Goal: Task Accomplishment & Management: Use online tool/utility

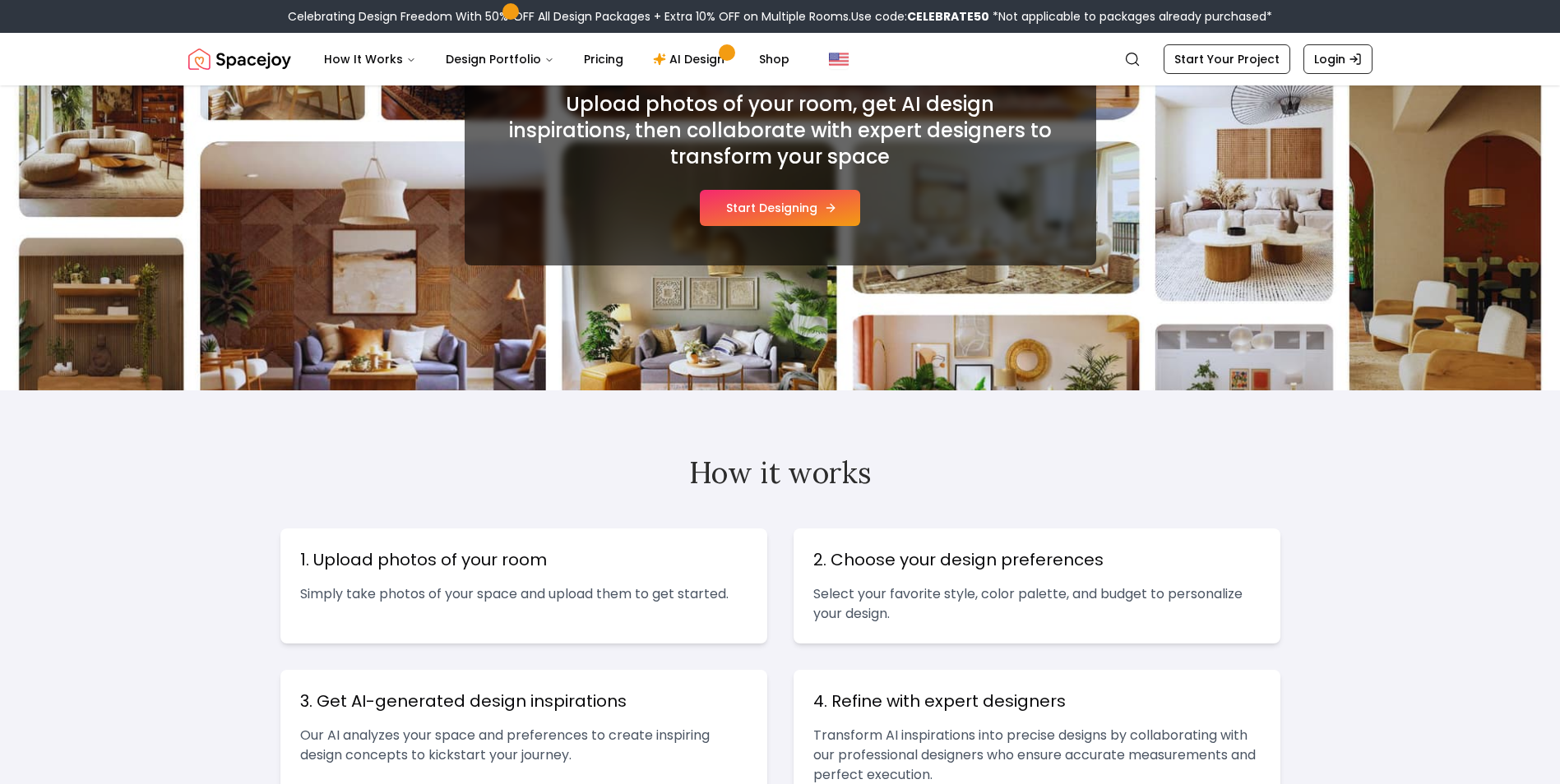
scroll to position [33, 0]
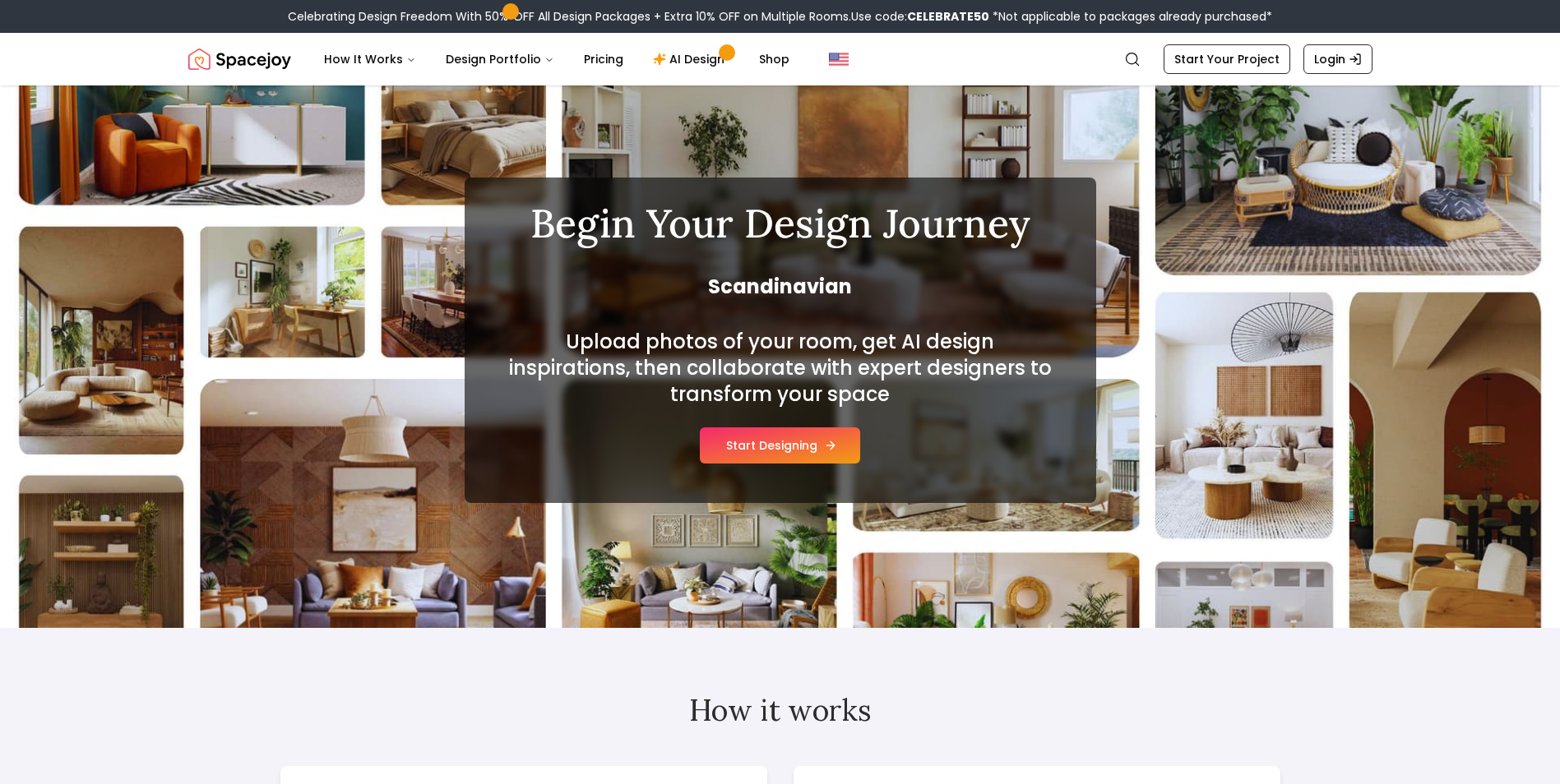
click at [780, 436] on button "Start Designing" at bounding box center [780, 446] width 160 height 36
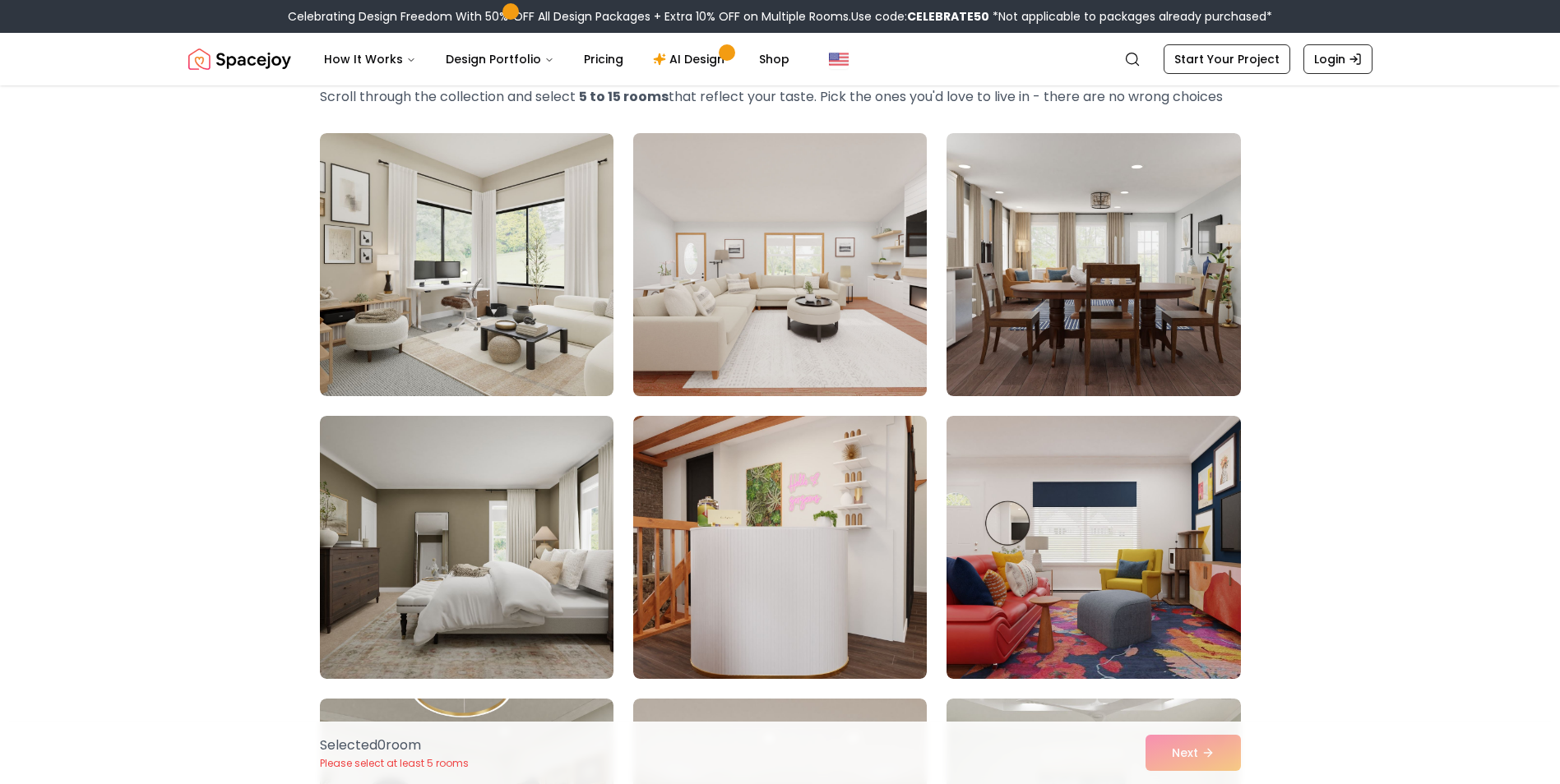
scroll to position [165, 0]
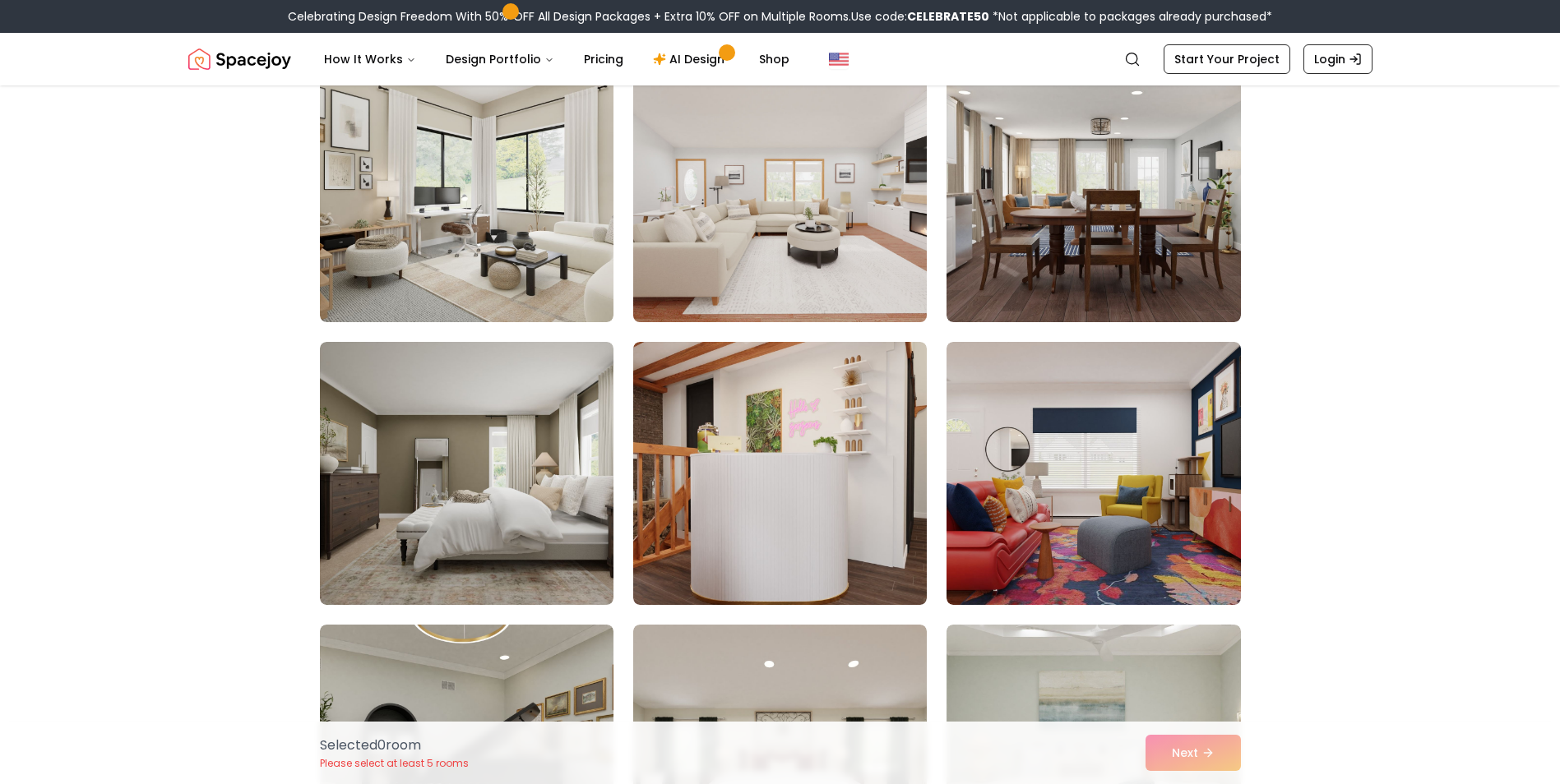
click at [810, 233] on img at bounding box center [780, 190] width 308 height 276
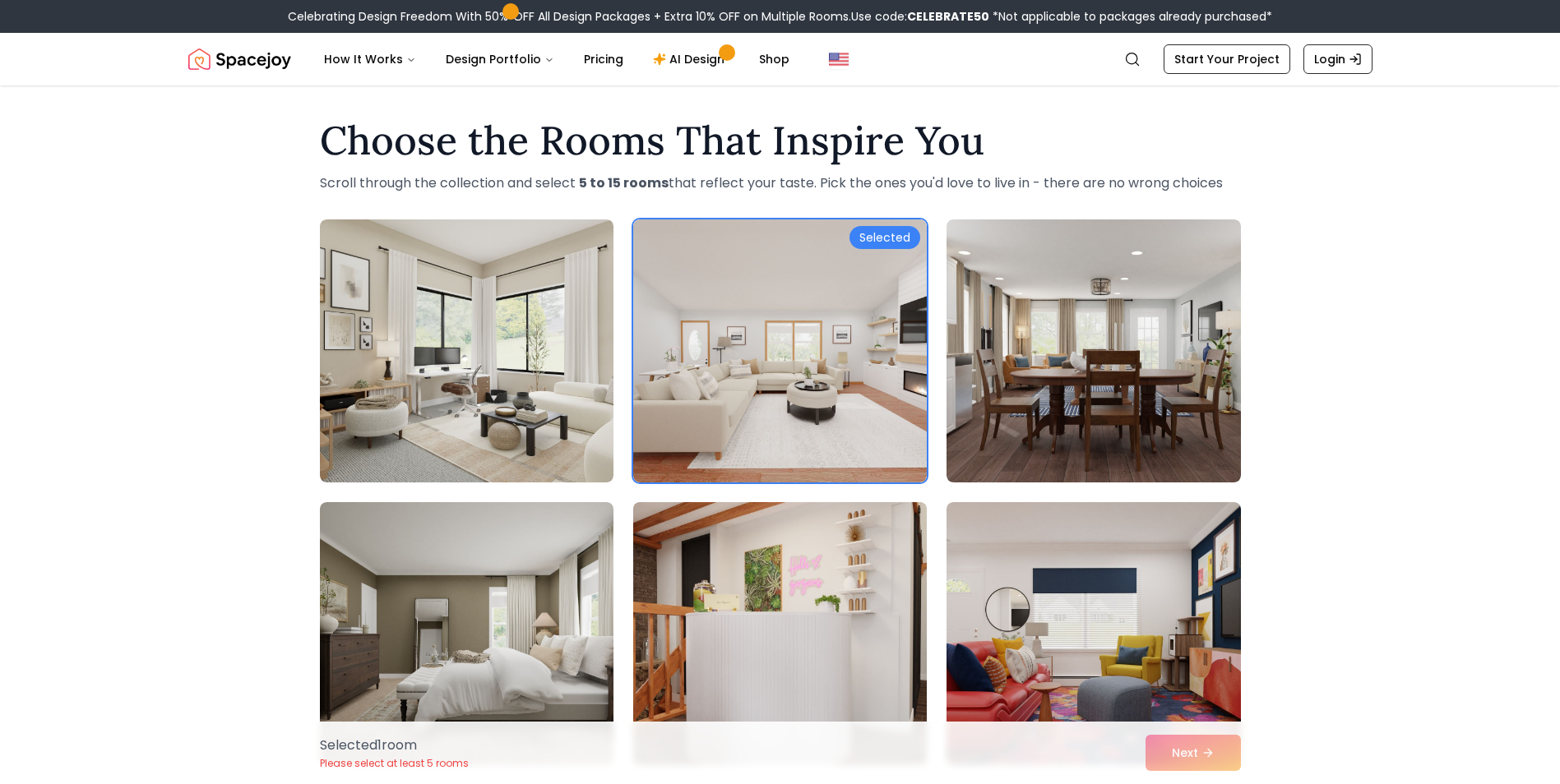
scroll to position [0, 0]
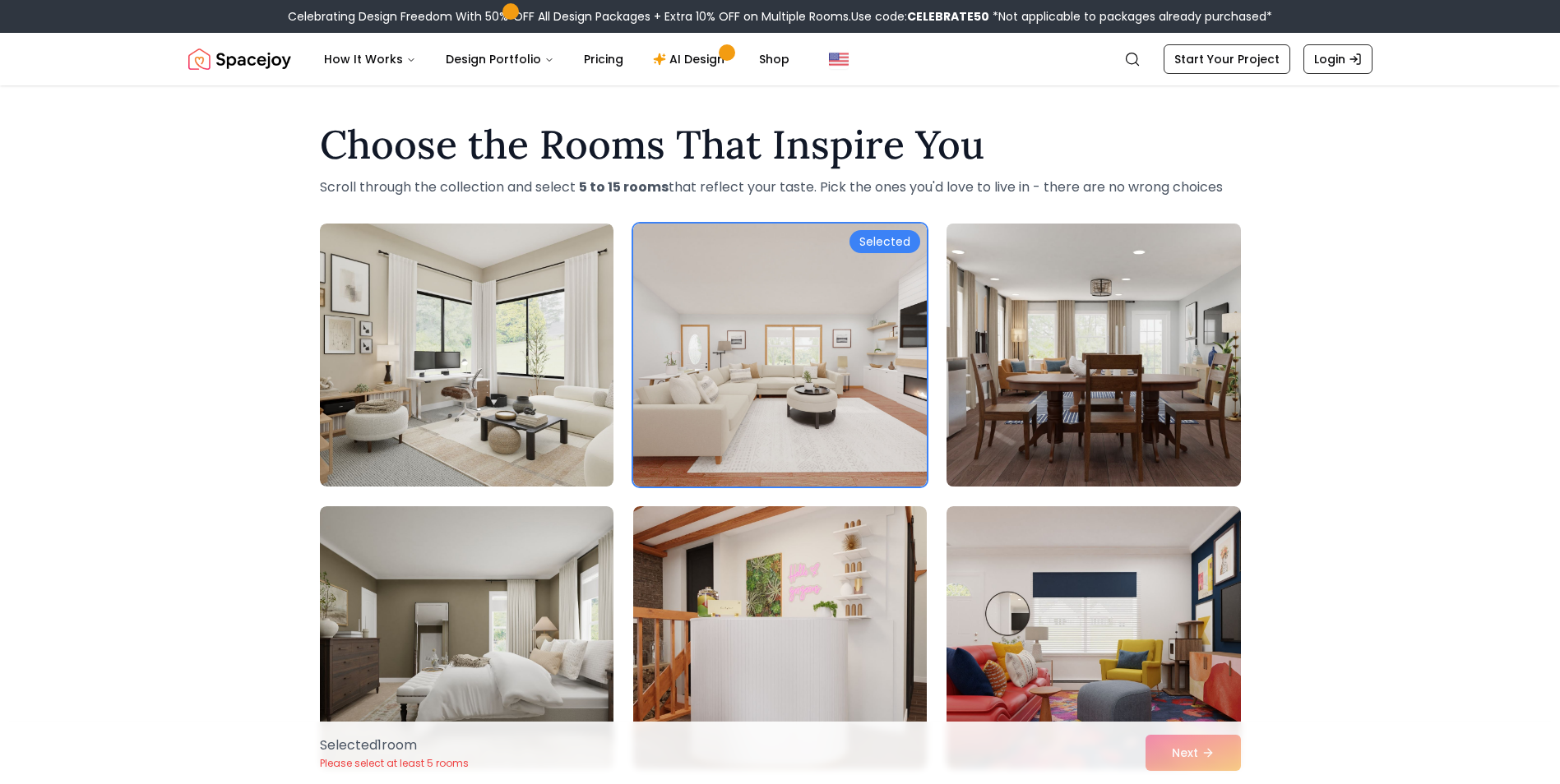
click at [1114, 356] on img at bounding box center [1092, 354] width 308 height 276
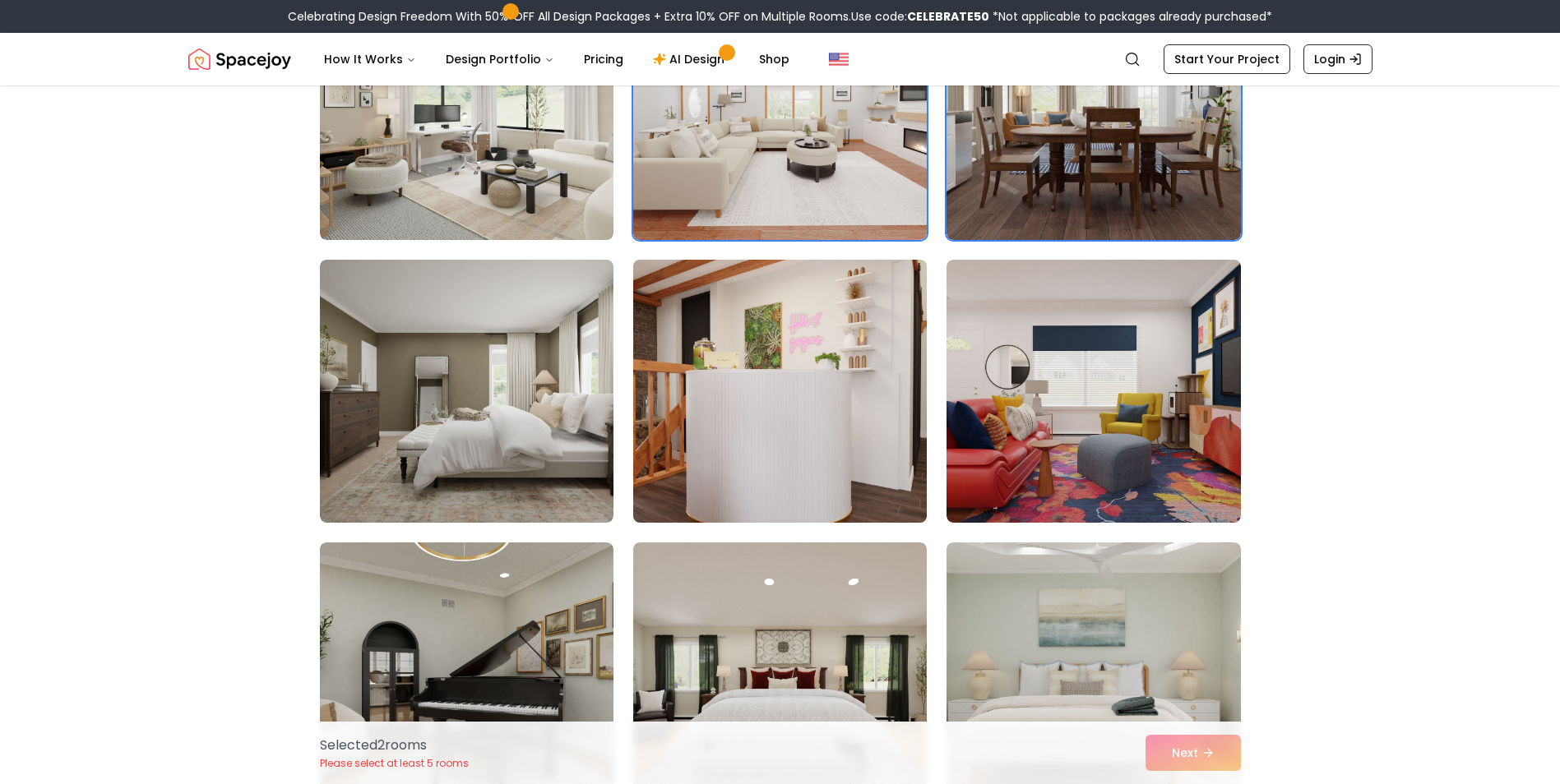
scroll to position [329, 0]
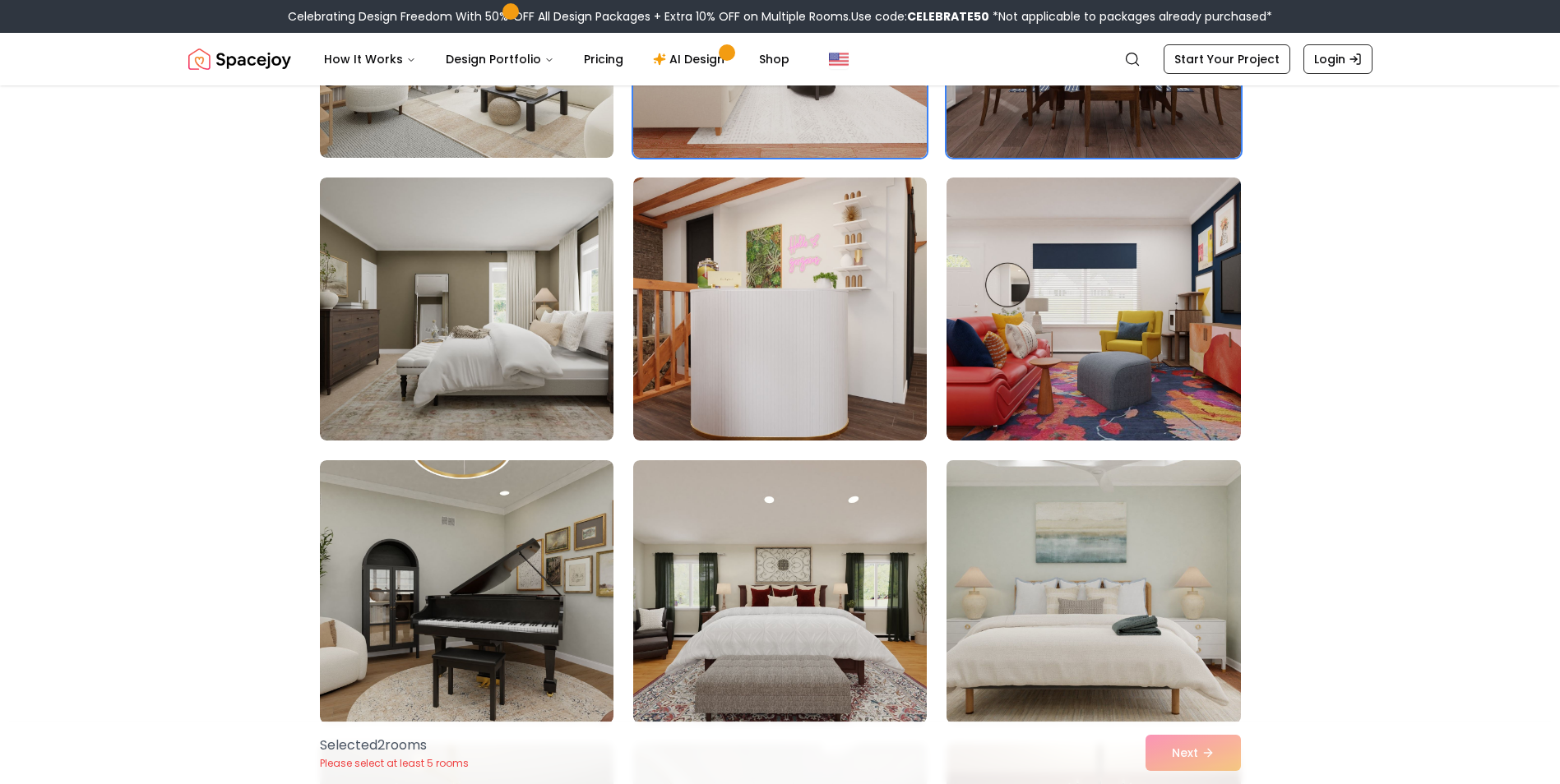
click at [1092, 587] on img at bounding box center [1092, 591] width 308 height 276
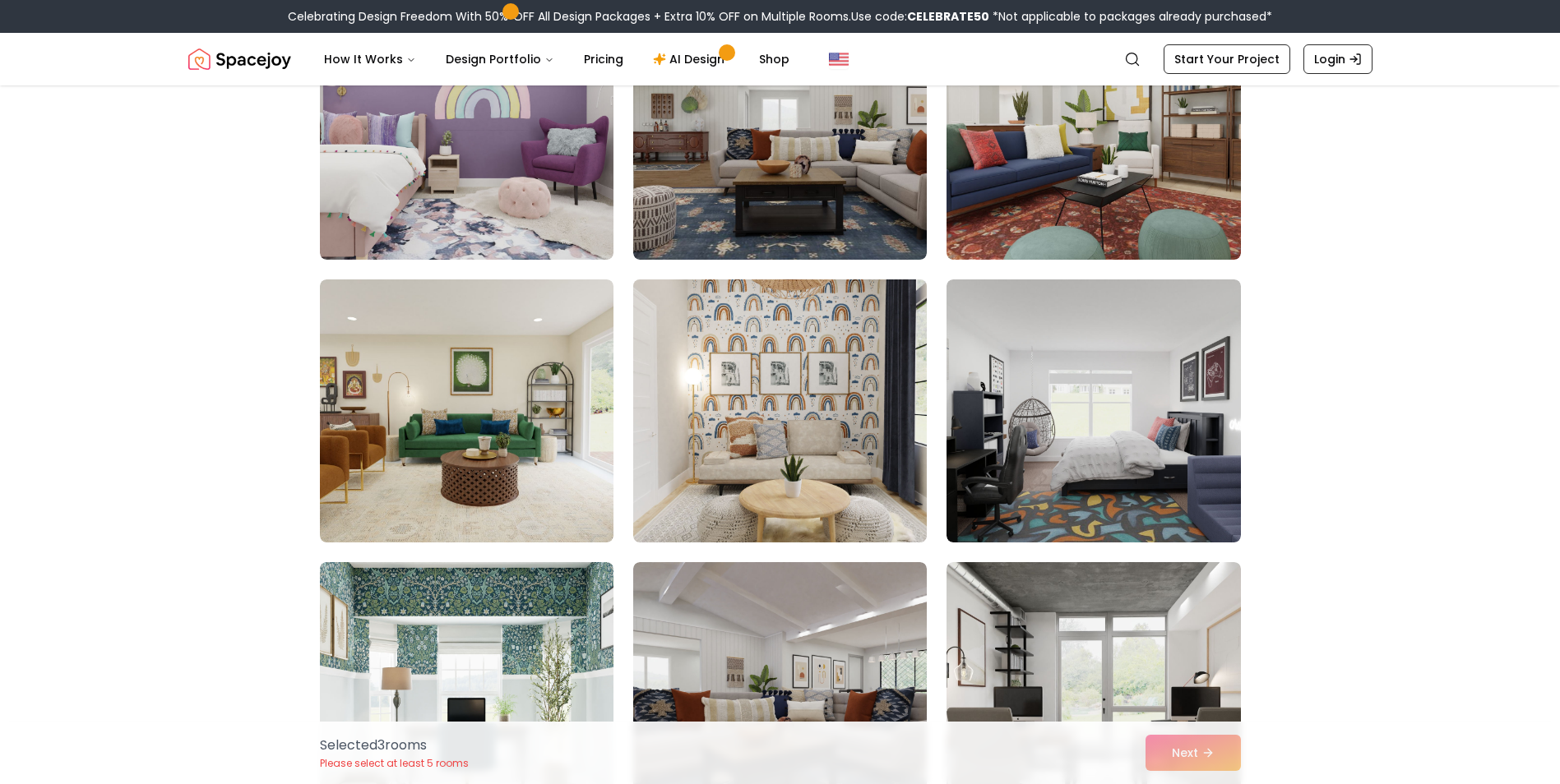
scroll to position [1398, 0]
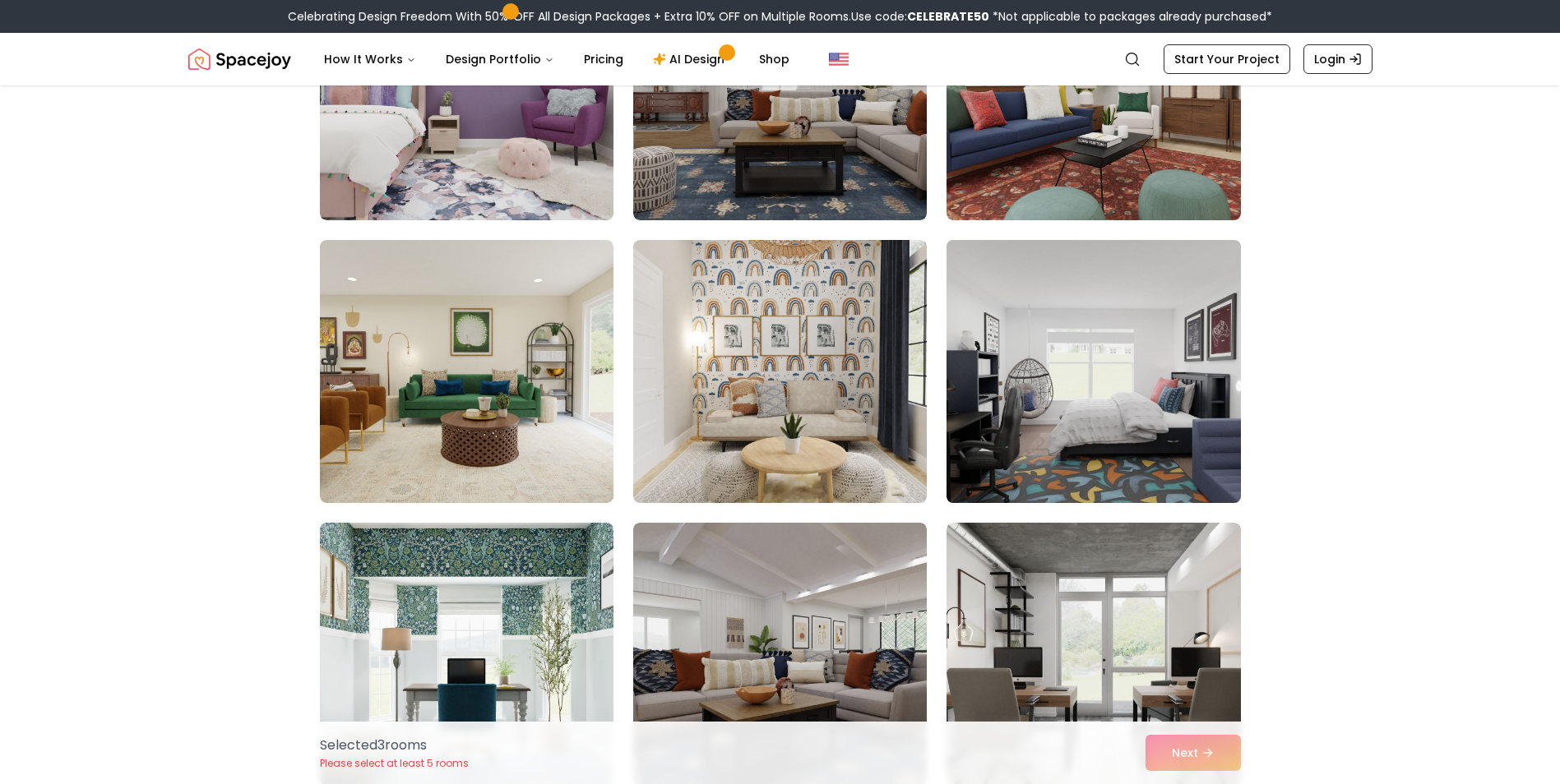
click at [1017, 374] on img at bounding box center [1092, 371] width 308 height 276
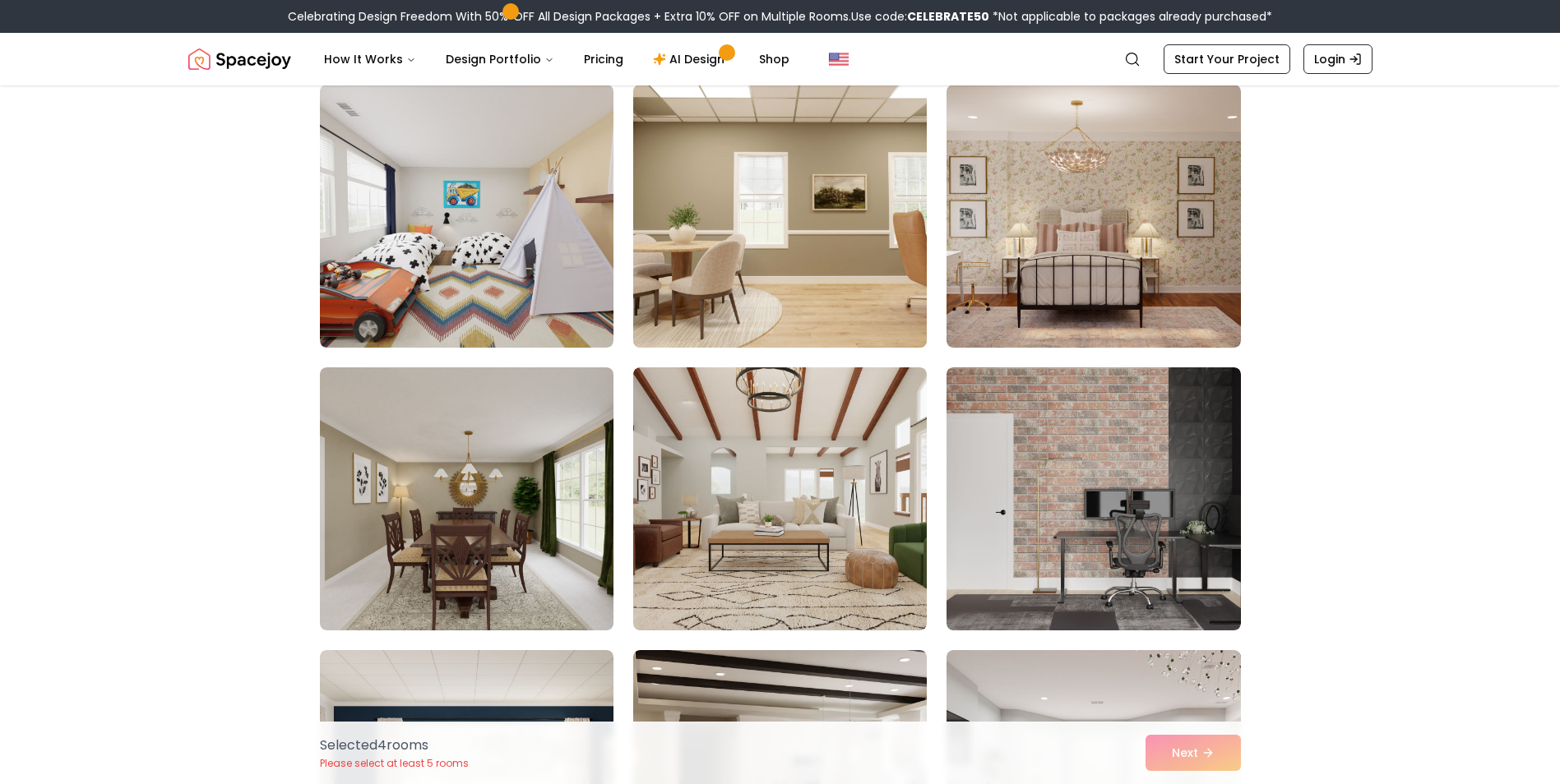
scroll to position [2795, 0]
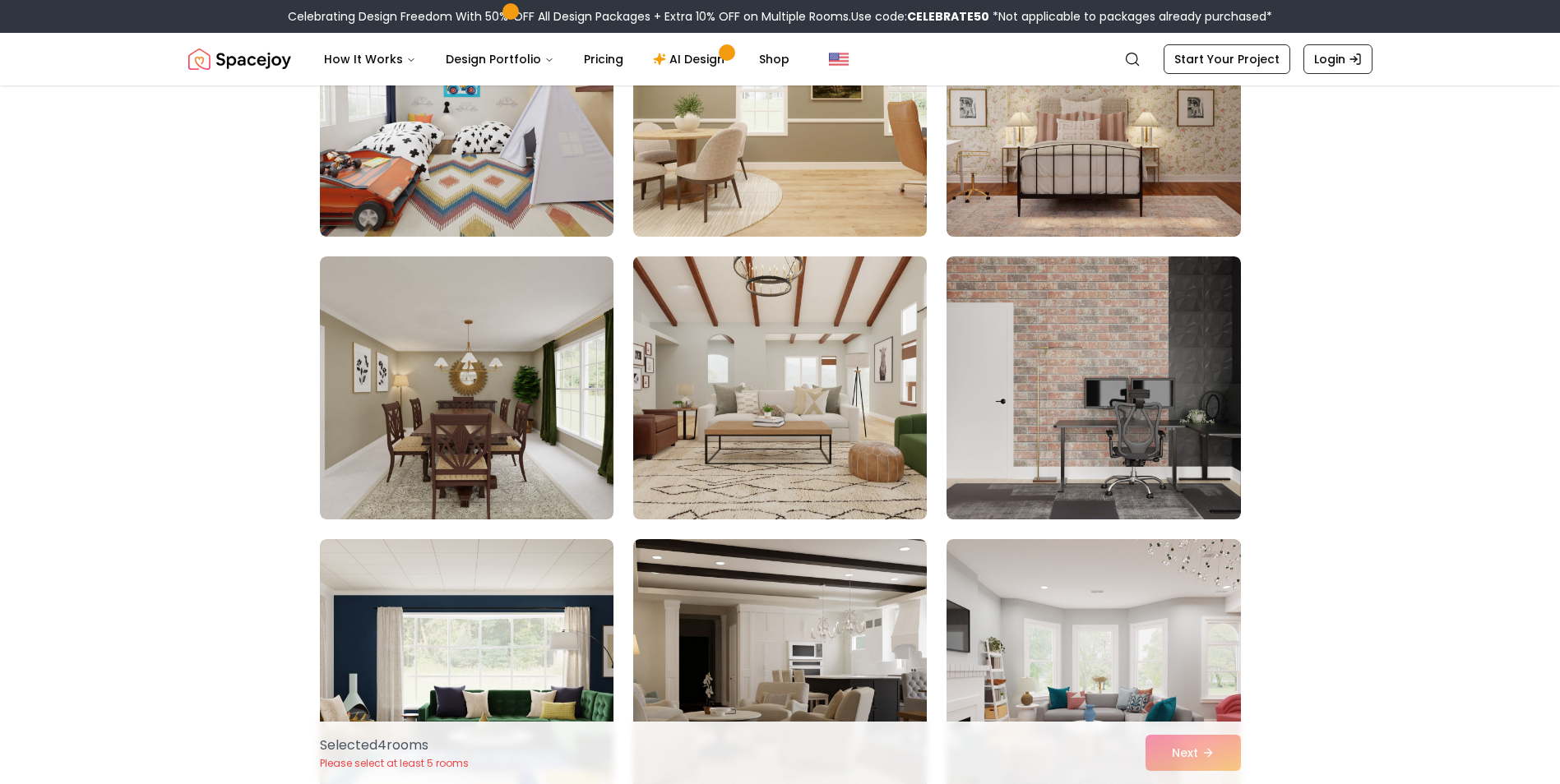
click at [781, 406] on img at bounding box center [780, 387] width 308 height 276
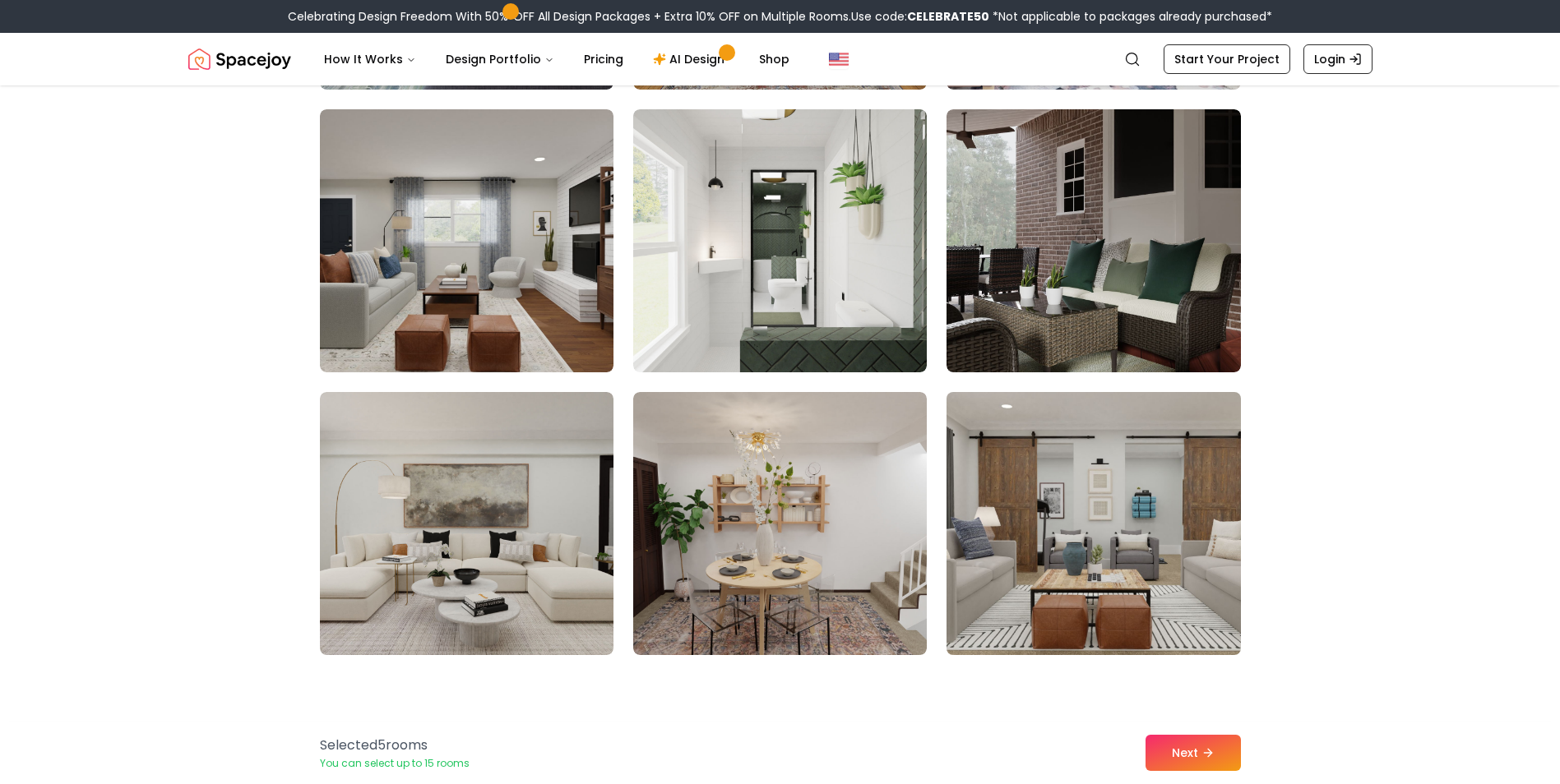
scroll to position [5262, 0]
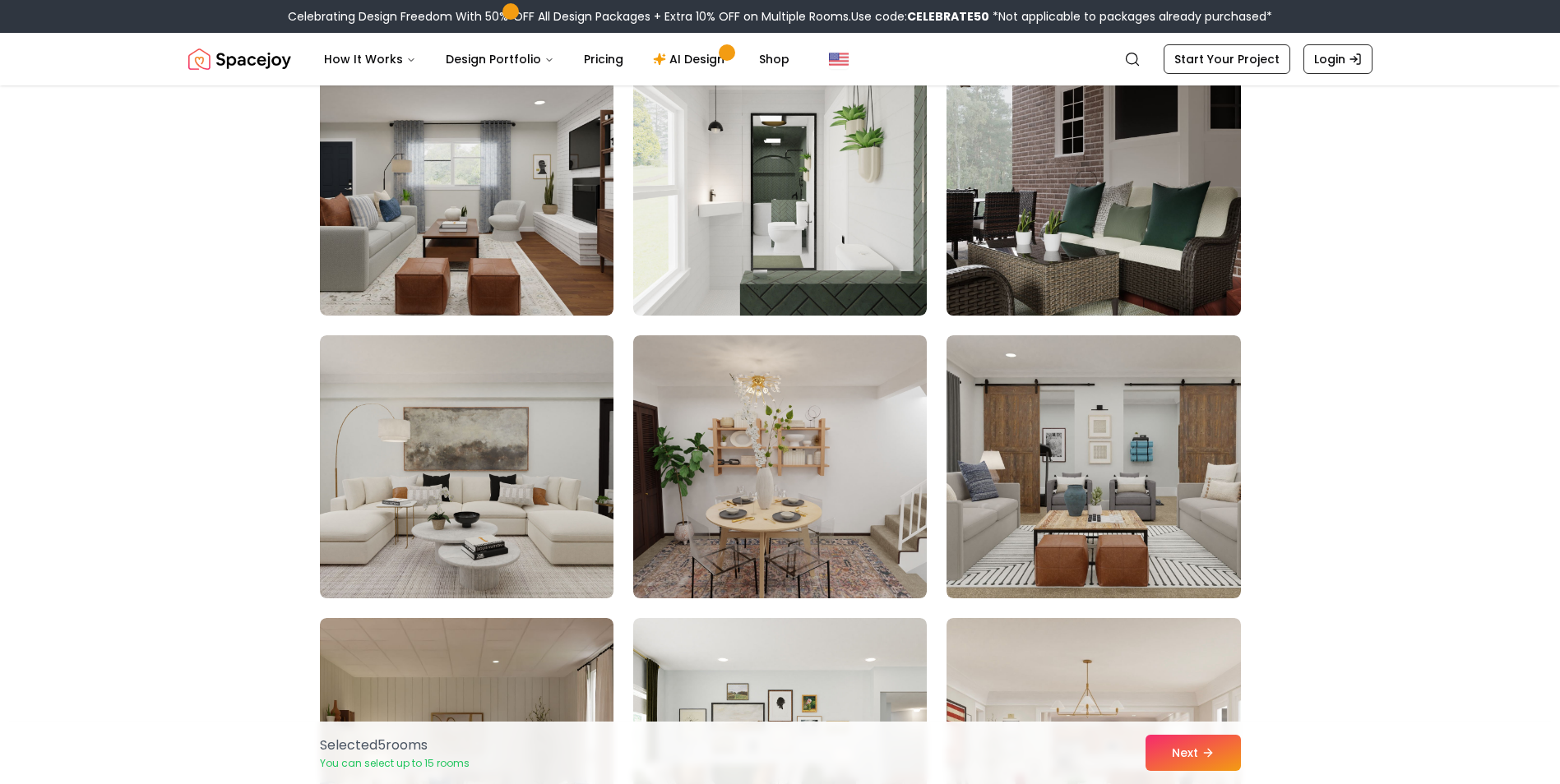
click at [1064, 238] on img at bounding box center [1092, 184] width 308 height 276
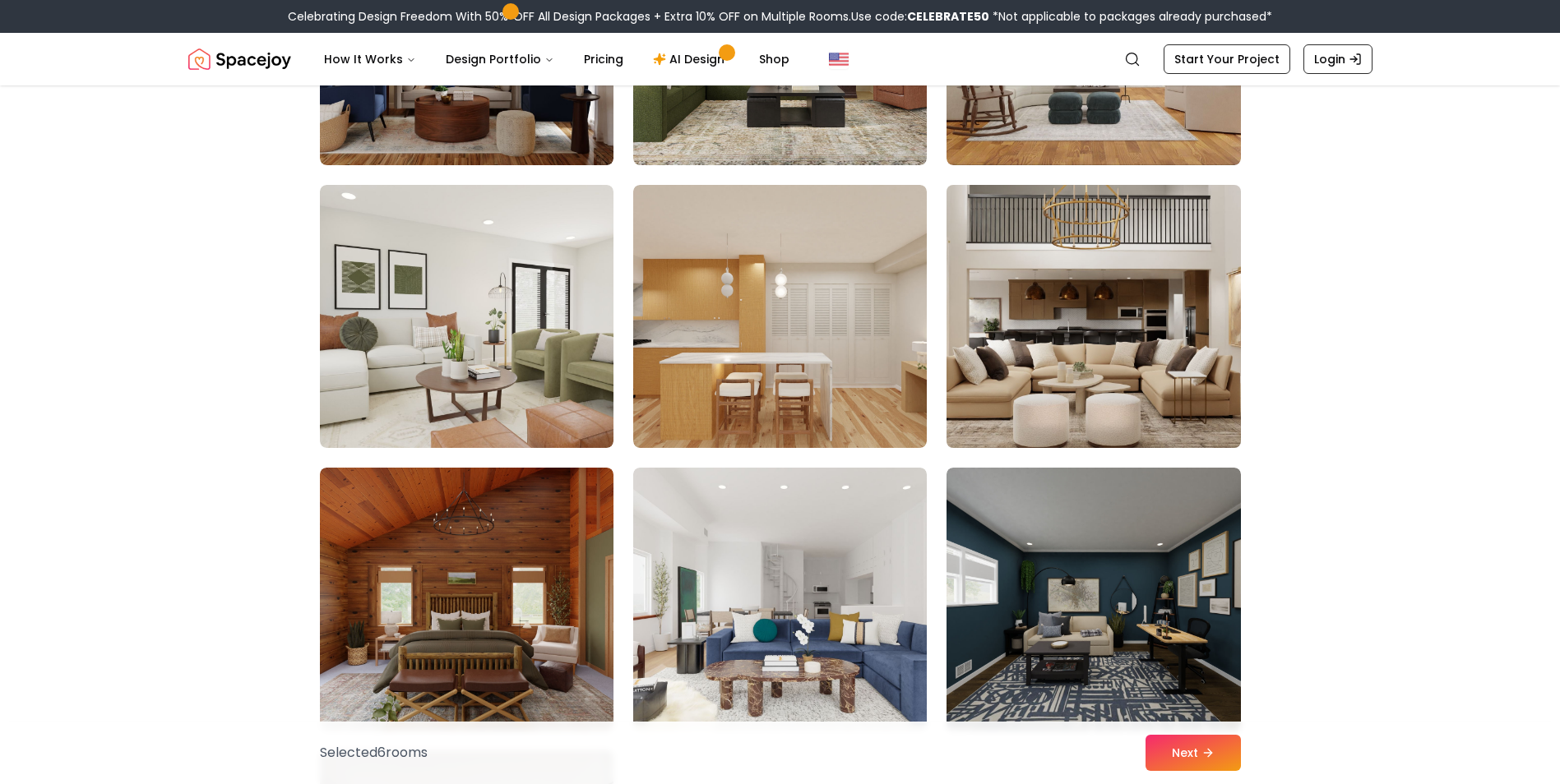
scroll to position [6002, 0]
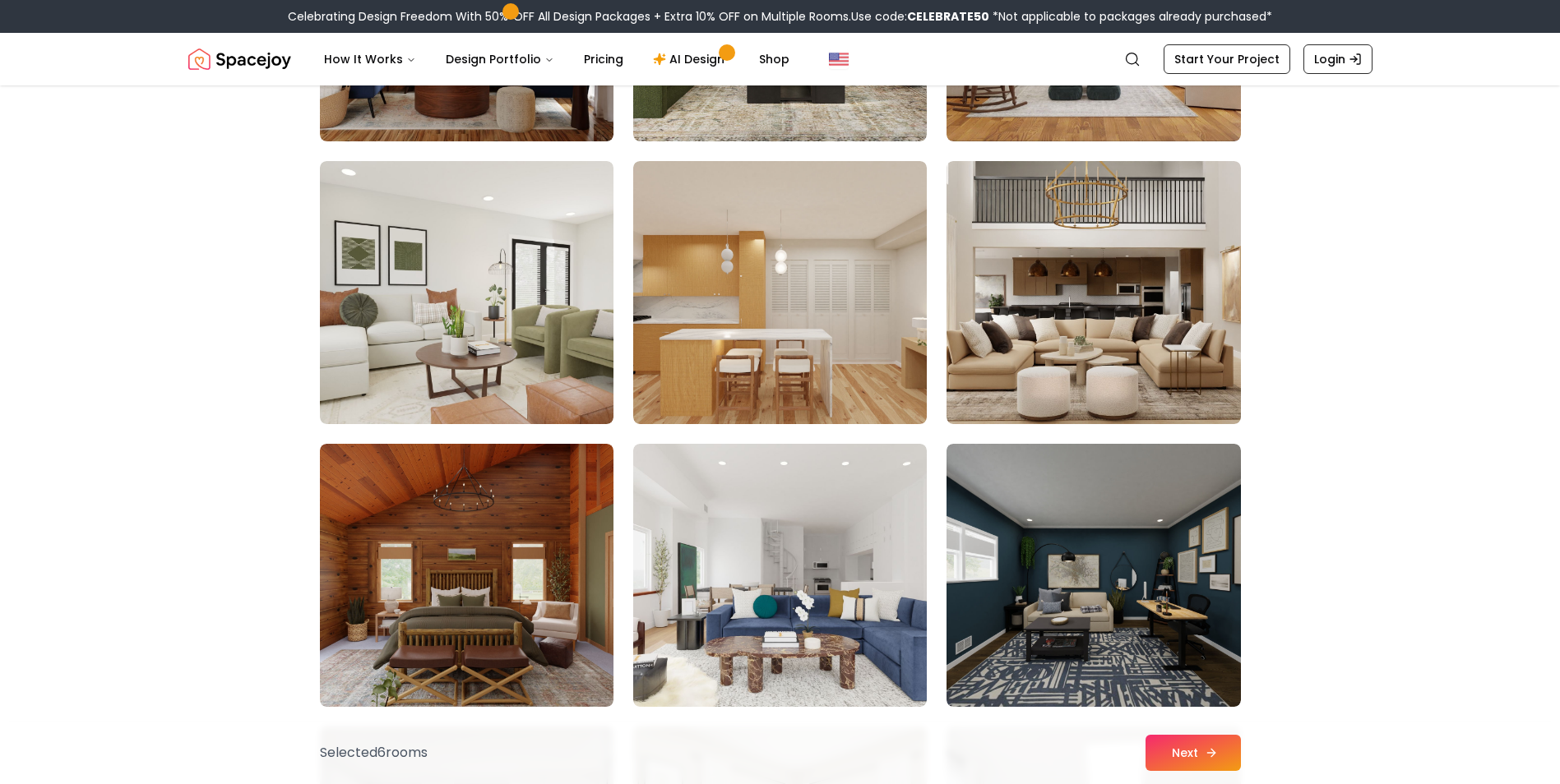
click at [1182, 745] on button "Next" at bounding box center [1193, 753] width 95 height 36
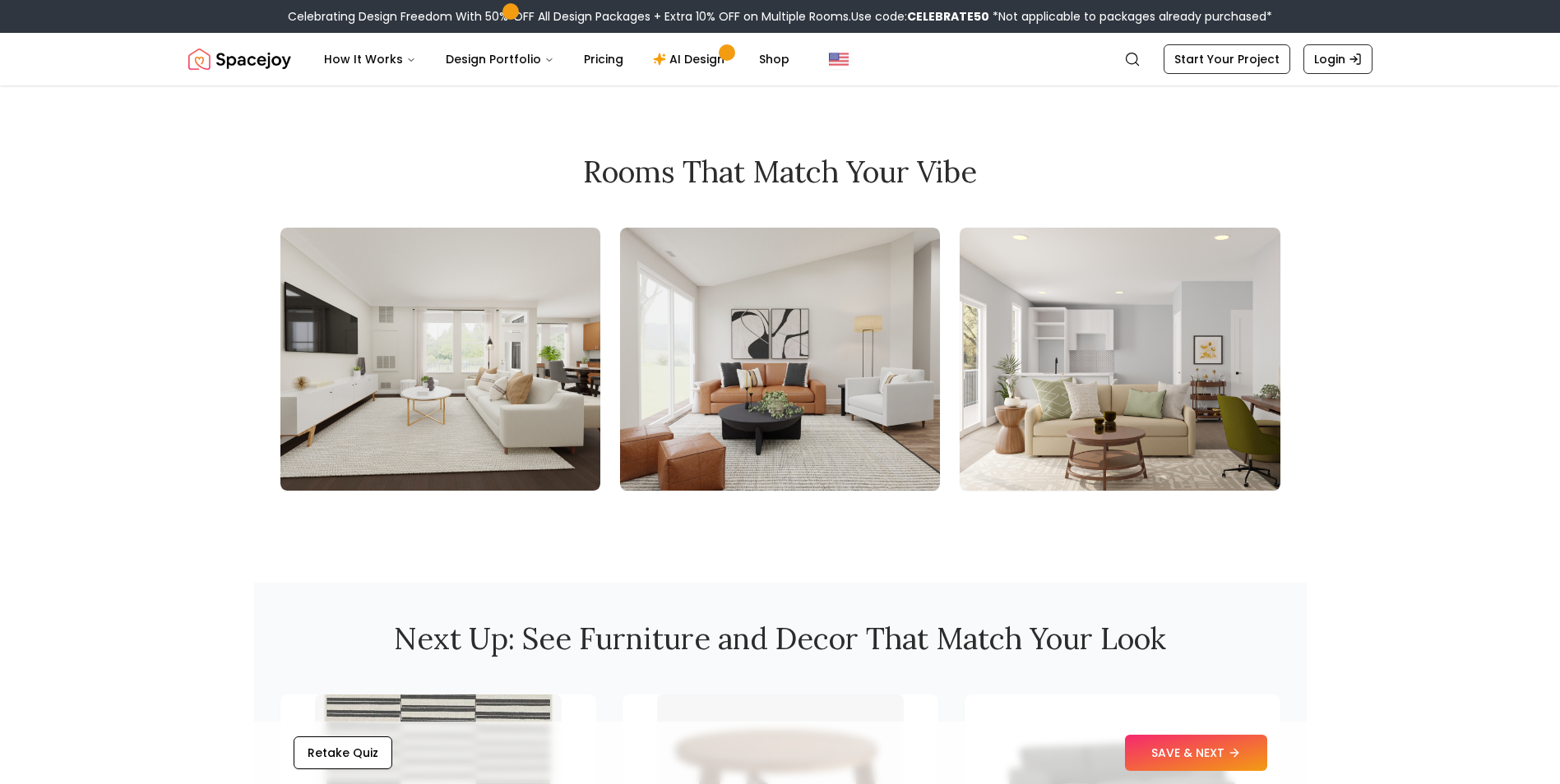
scroll to position [1726, 0]
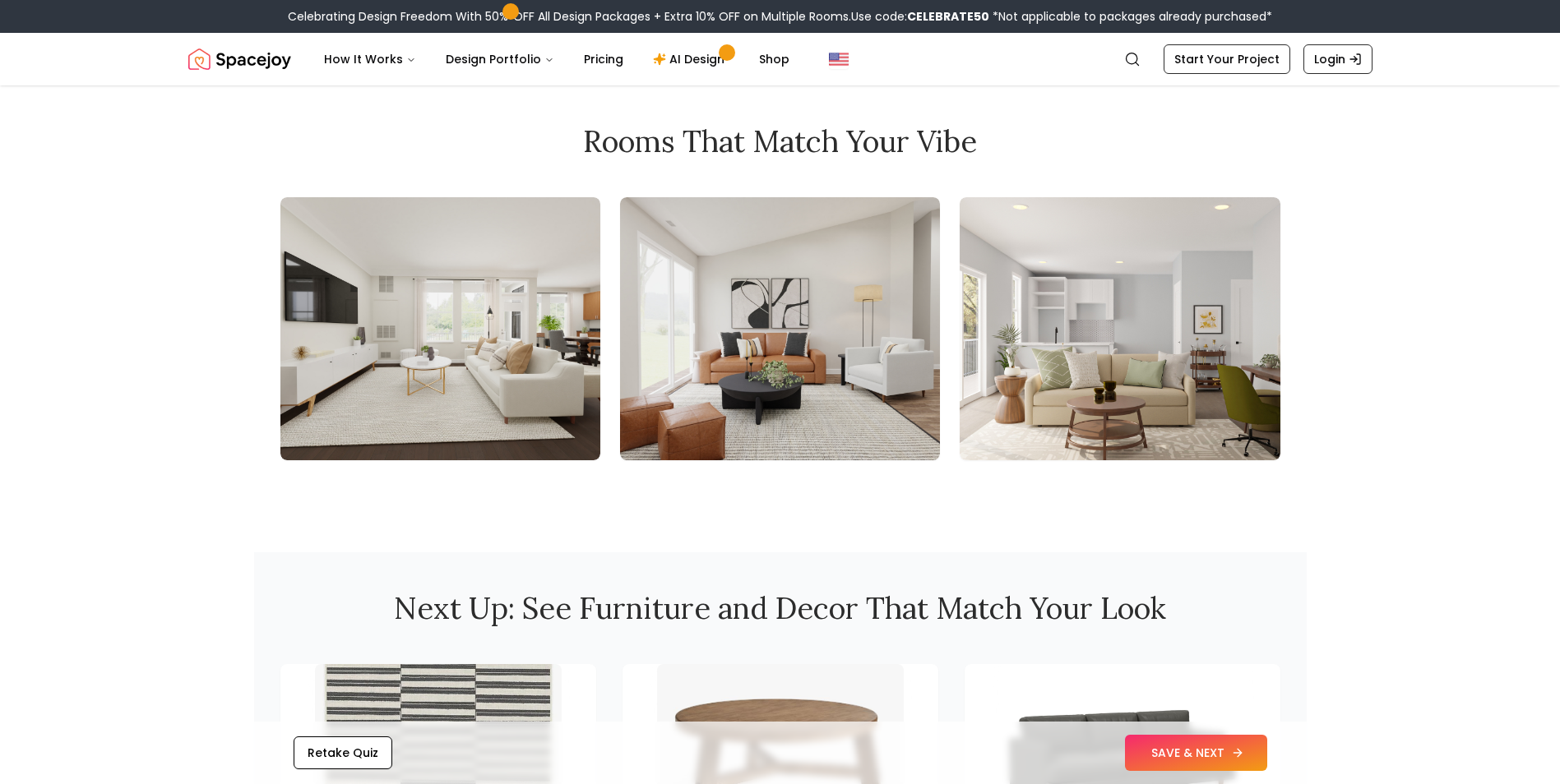
click at [1178, 742] on button "SAVE & NEXT" at bounding box center [1196, 753] width 142 height 36
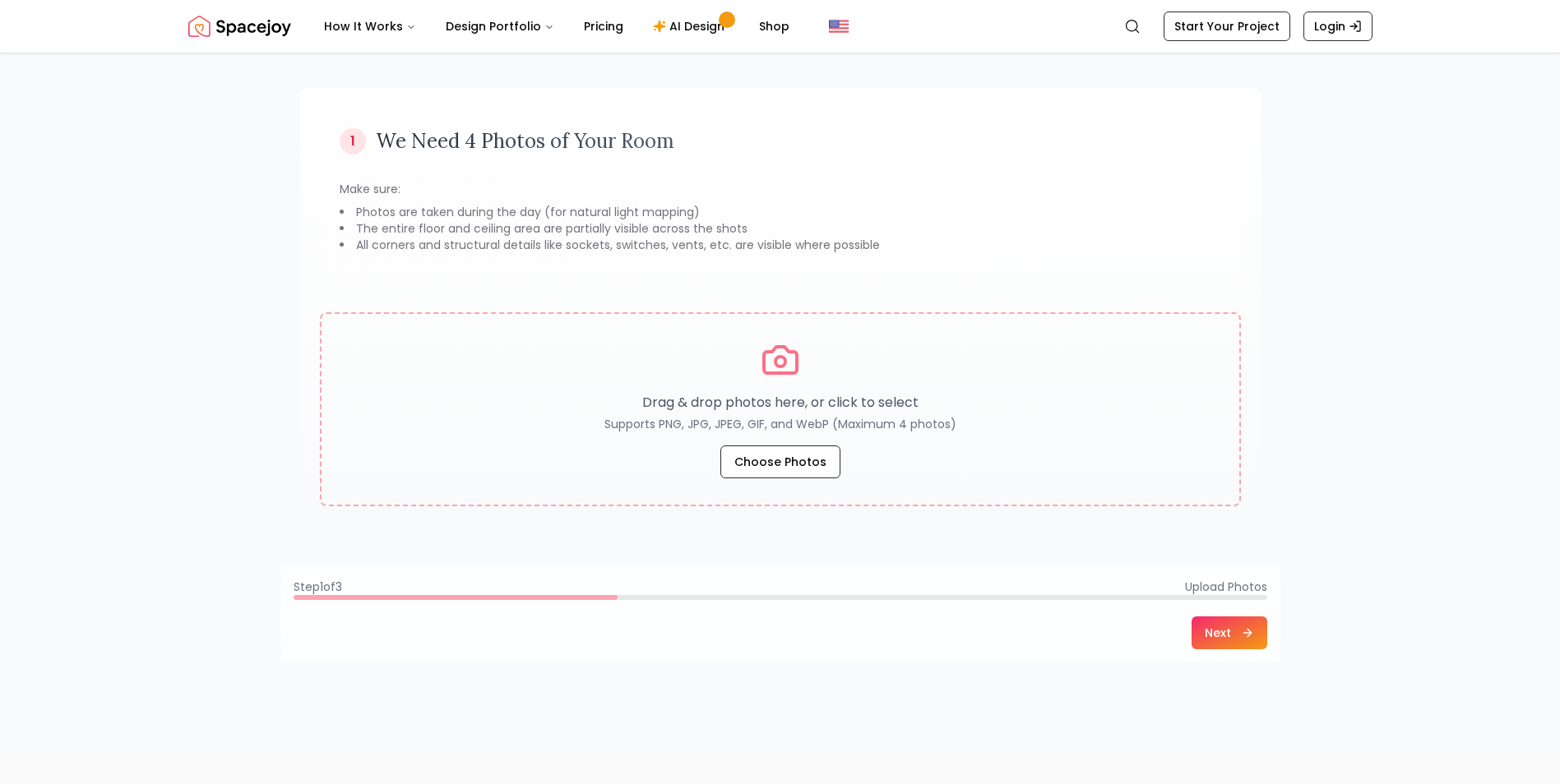
scroll to position [115, 0]
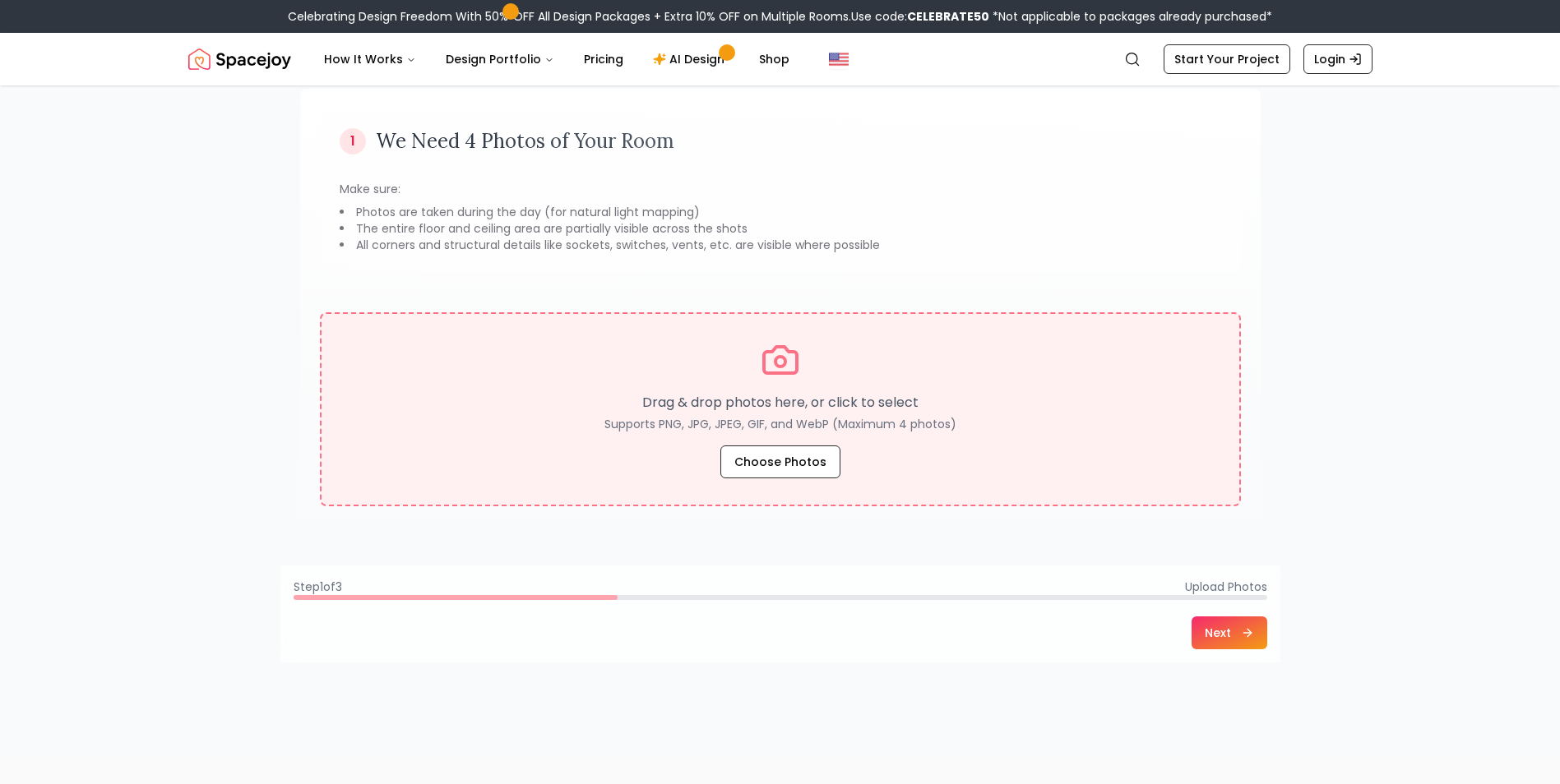
click at [852, 468] on div "Drag & drop photos here, or click to select Supports PNG, JPG, JPEG, GIF, and W…" at bounding box center [780, 409] width 865 height 138
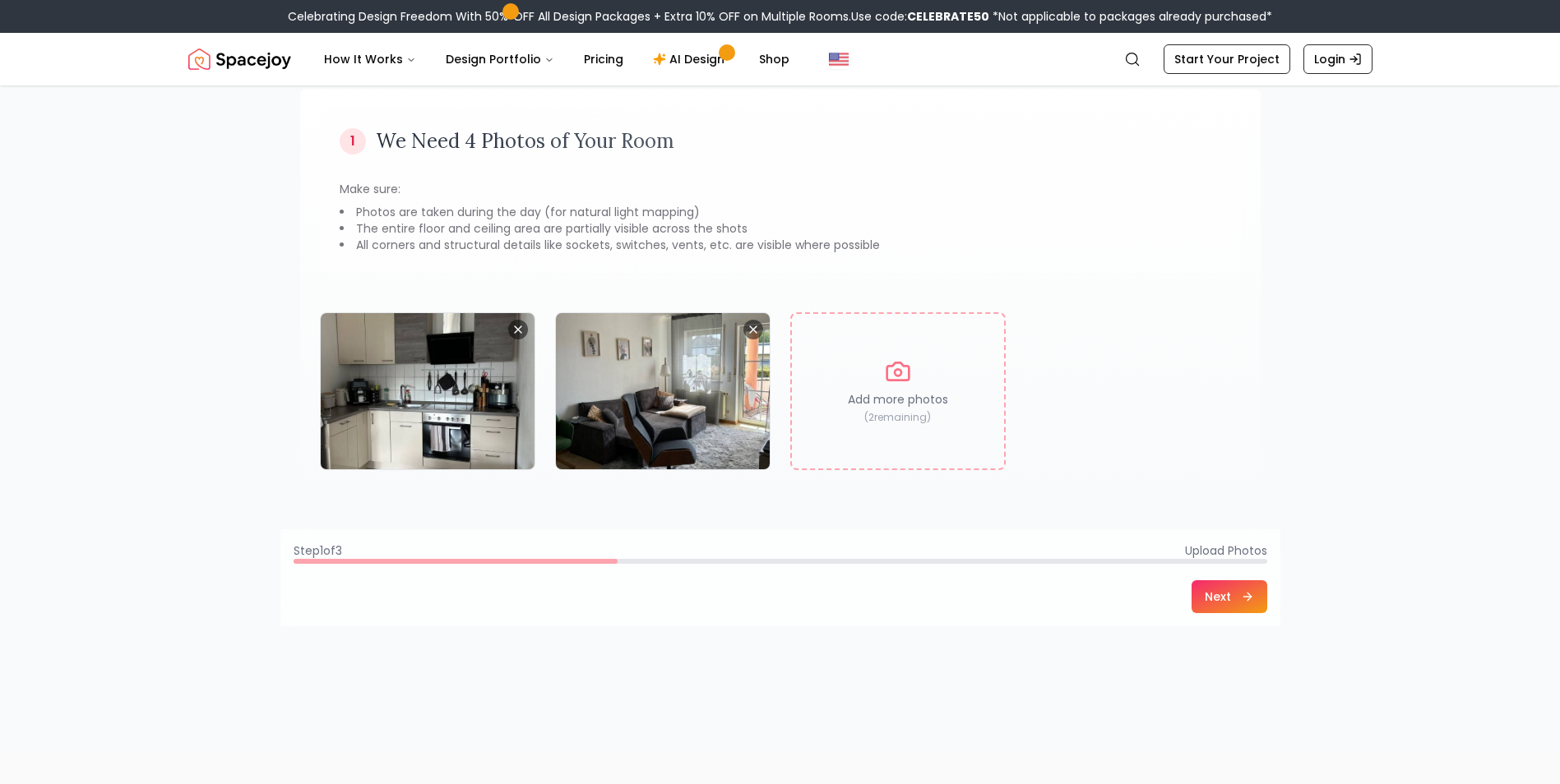
click at [1224, 600] on button "Next" at bounding box center [1229, 597] width 76 height 33
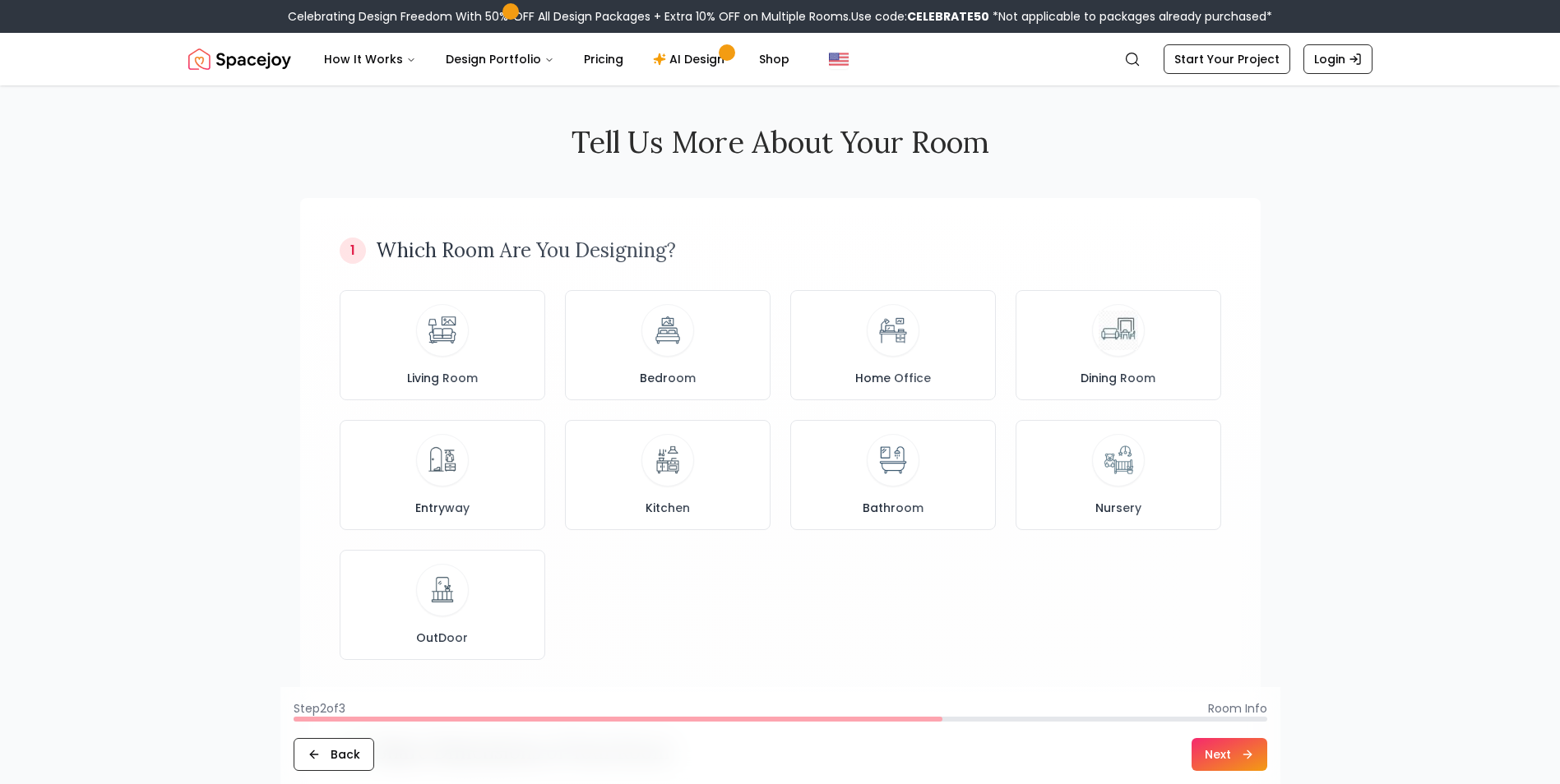
scroll to position [0, 0]
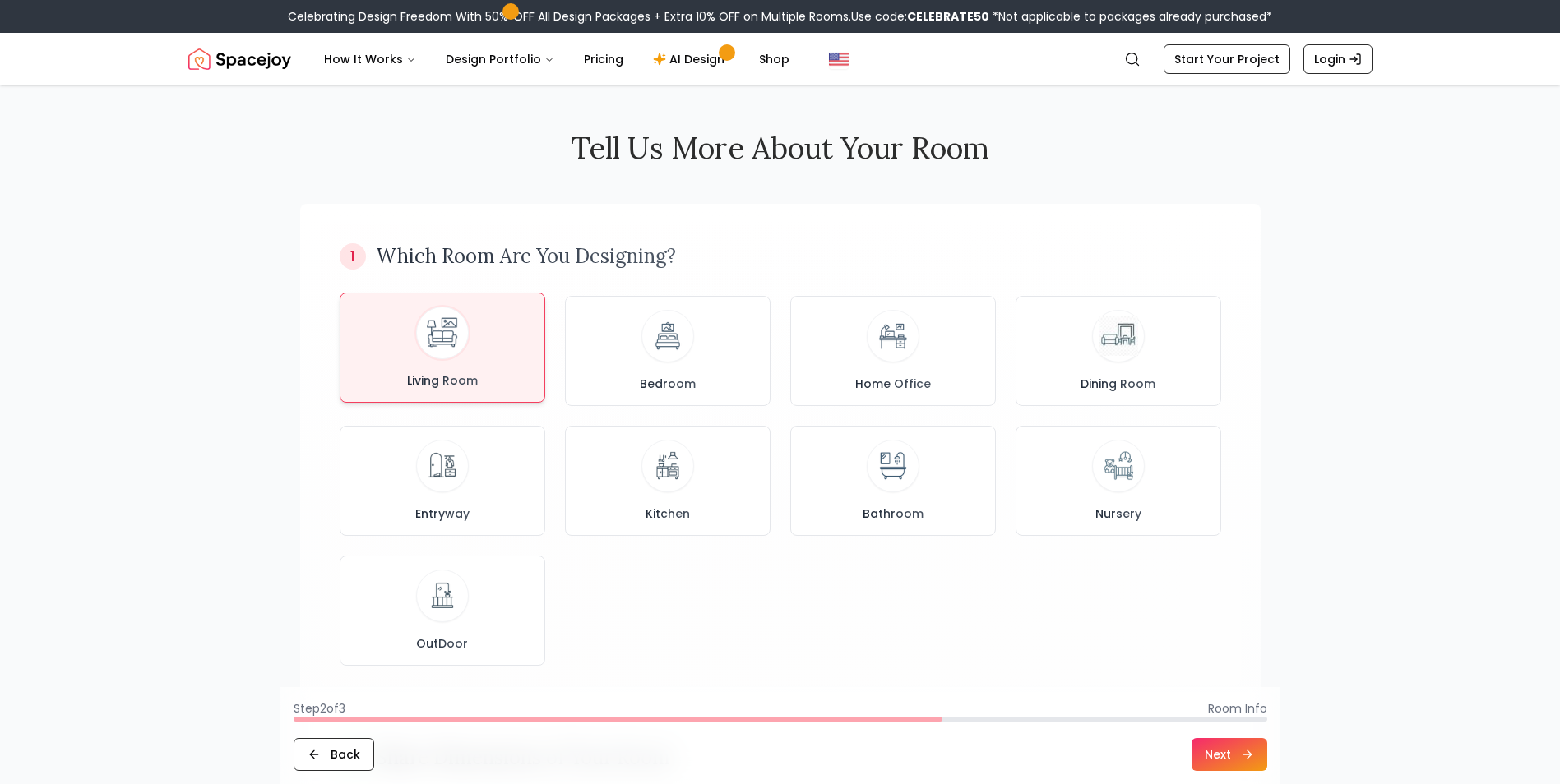
click at [472, 342] on div "Living Room" at bounding box center [442, 347] width 177 height 82
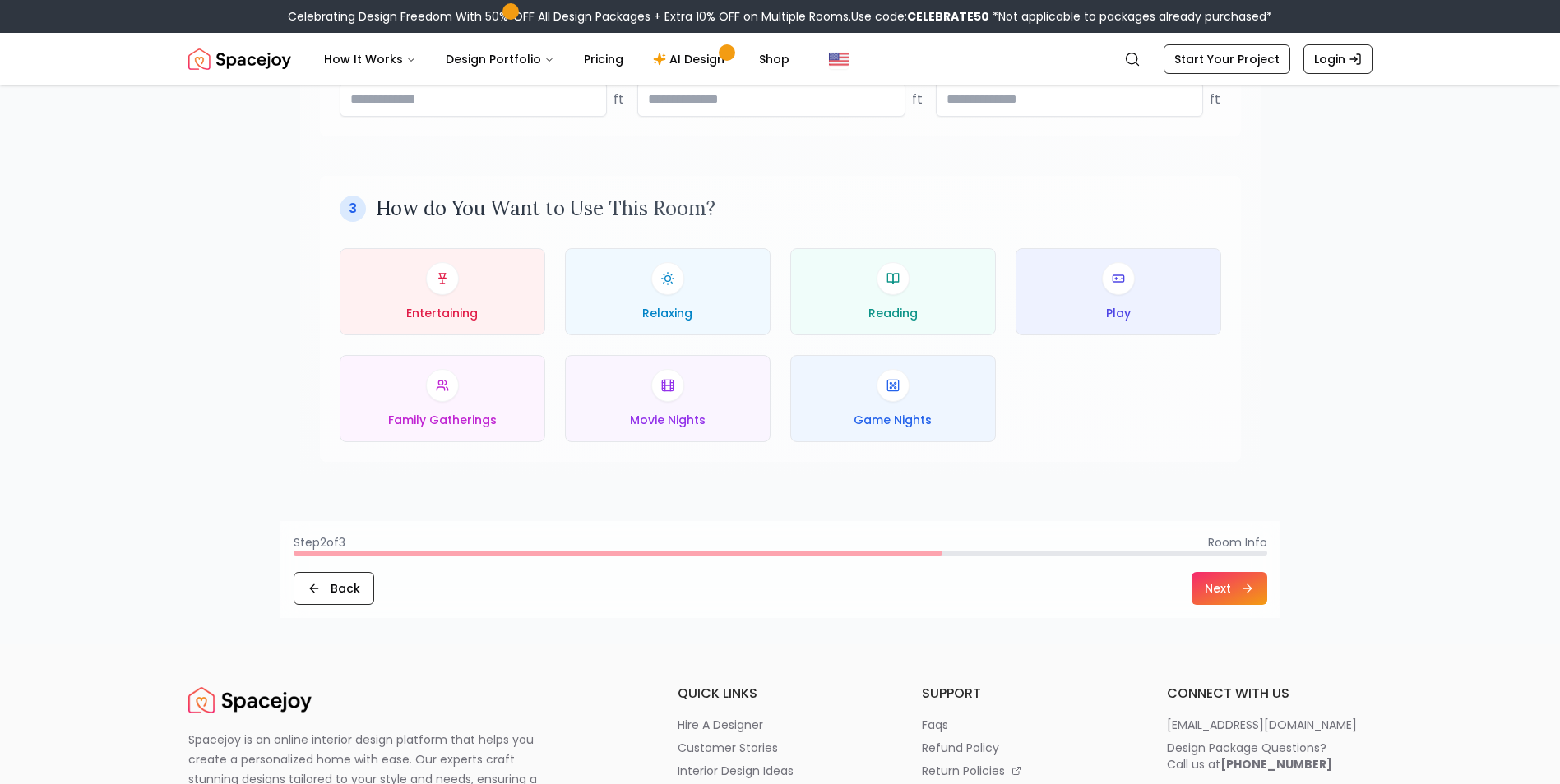
scroll to position [740, 0]
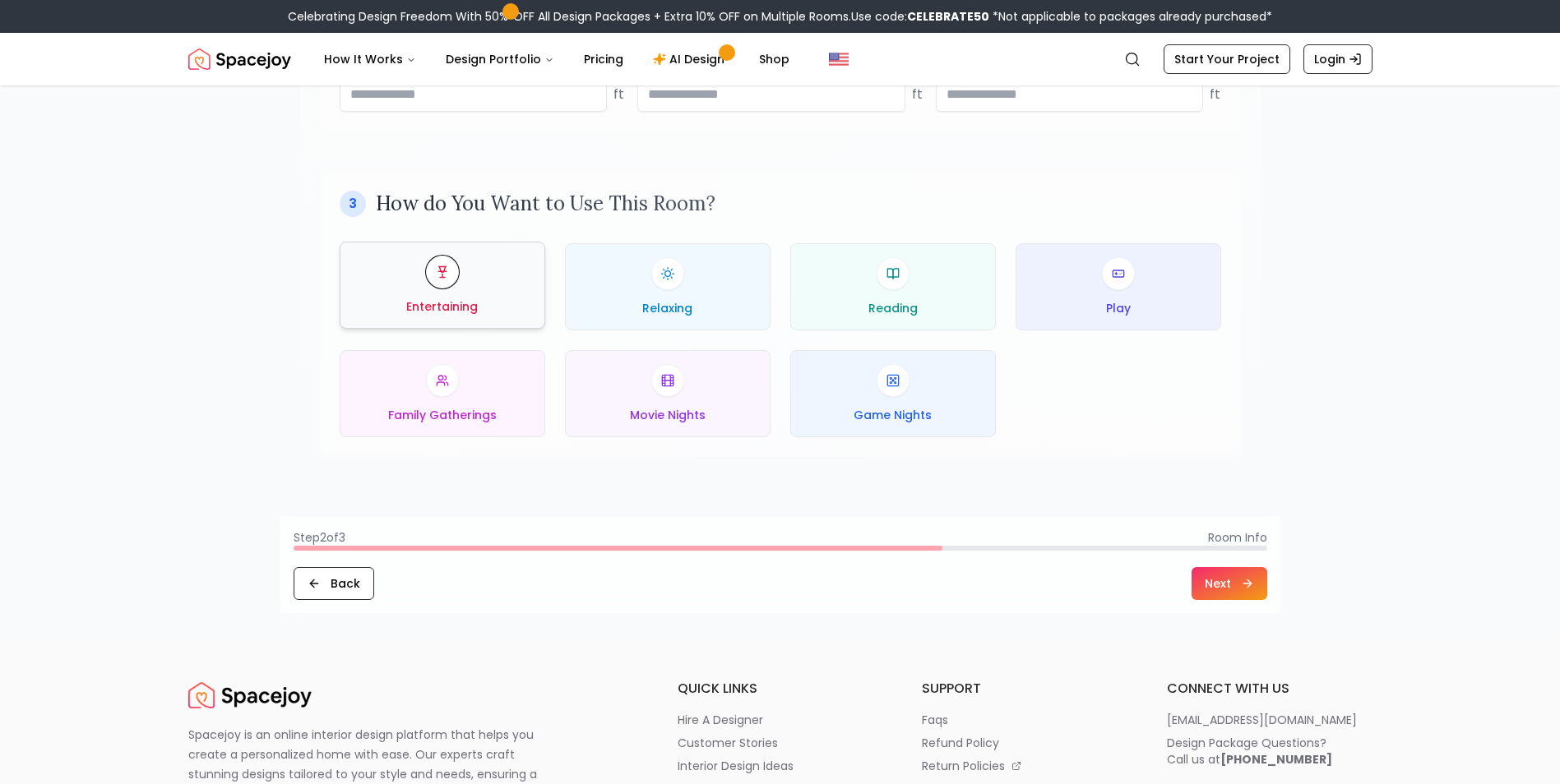
click at [488, 273] on div "Entertaining" at bounding box center [442, 285] width 177 height 59
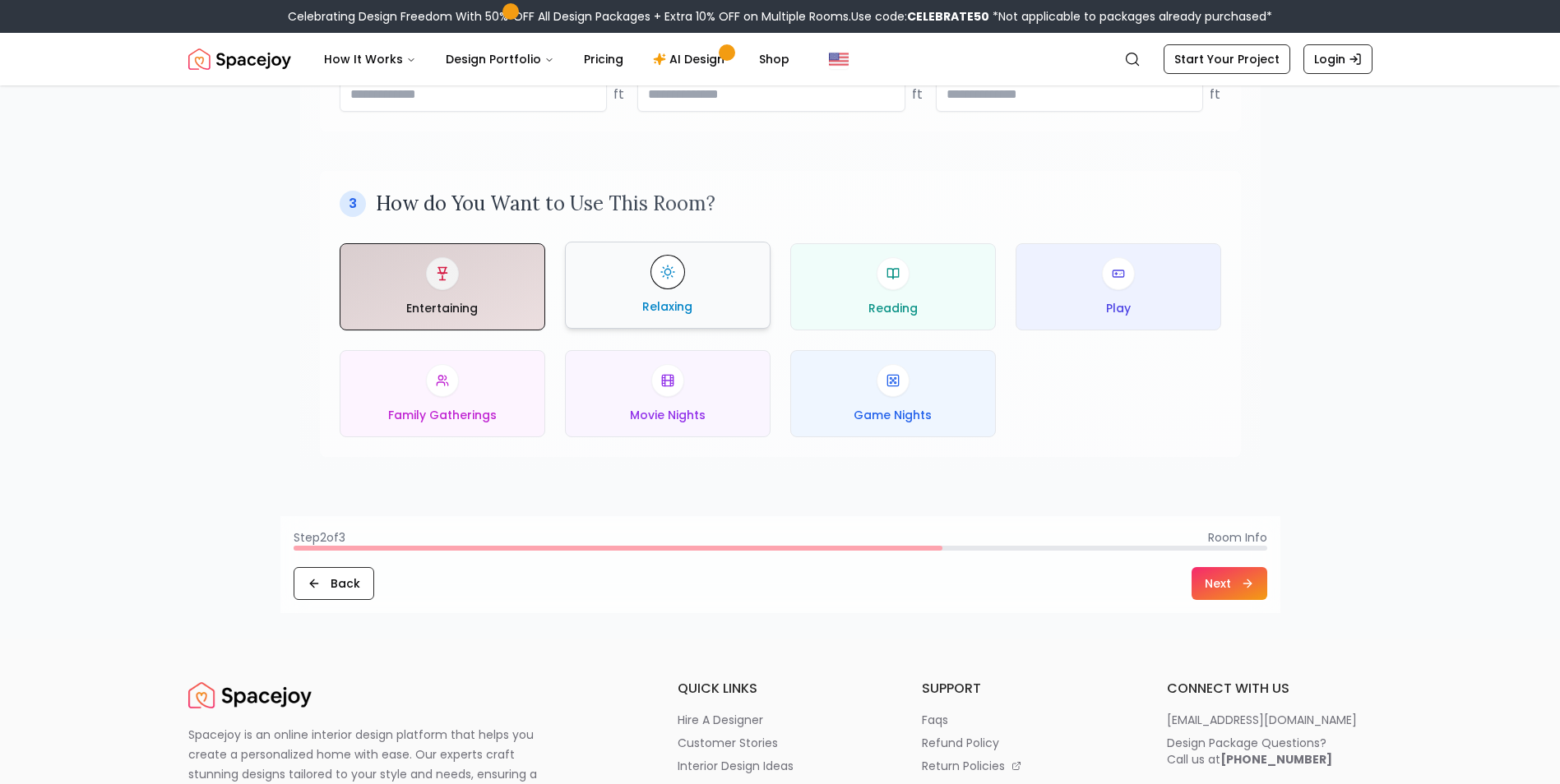
click at [610, 276] on div "Relaxing" at bounding box center [667, 285] width 177 height 59
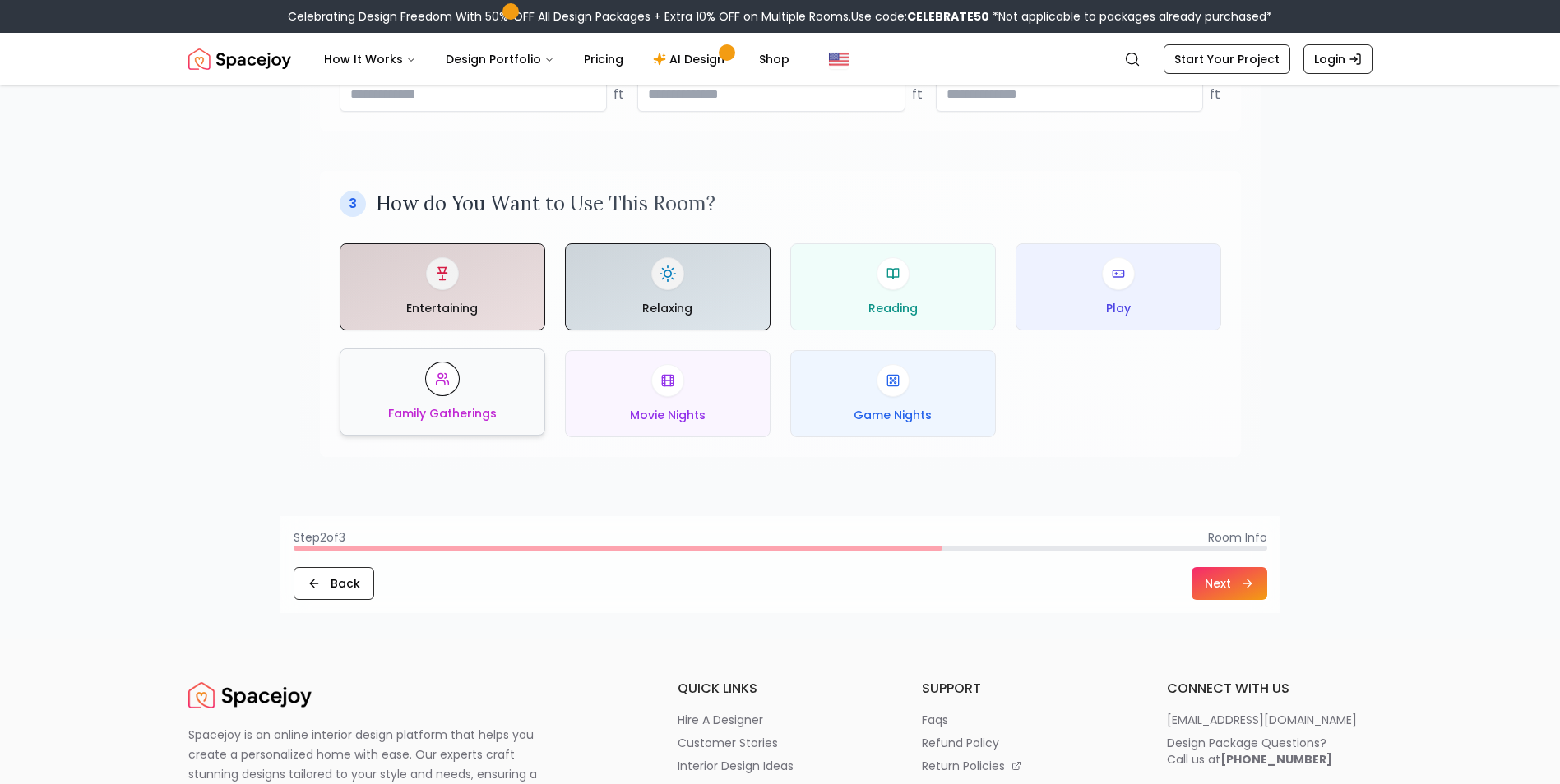
click at [467, 365] on div "Family Gatherings" at bounding box center [442, 392] width 177 height 59
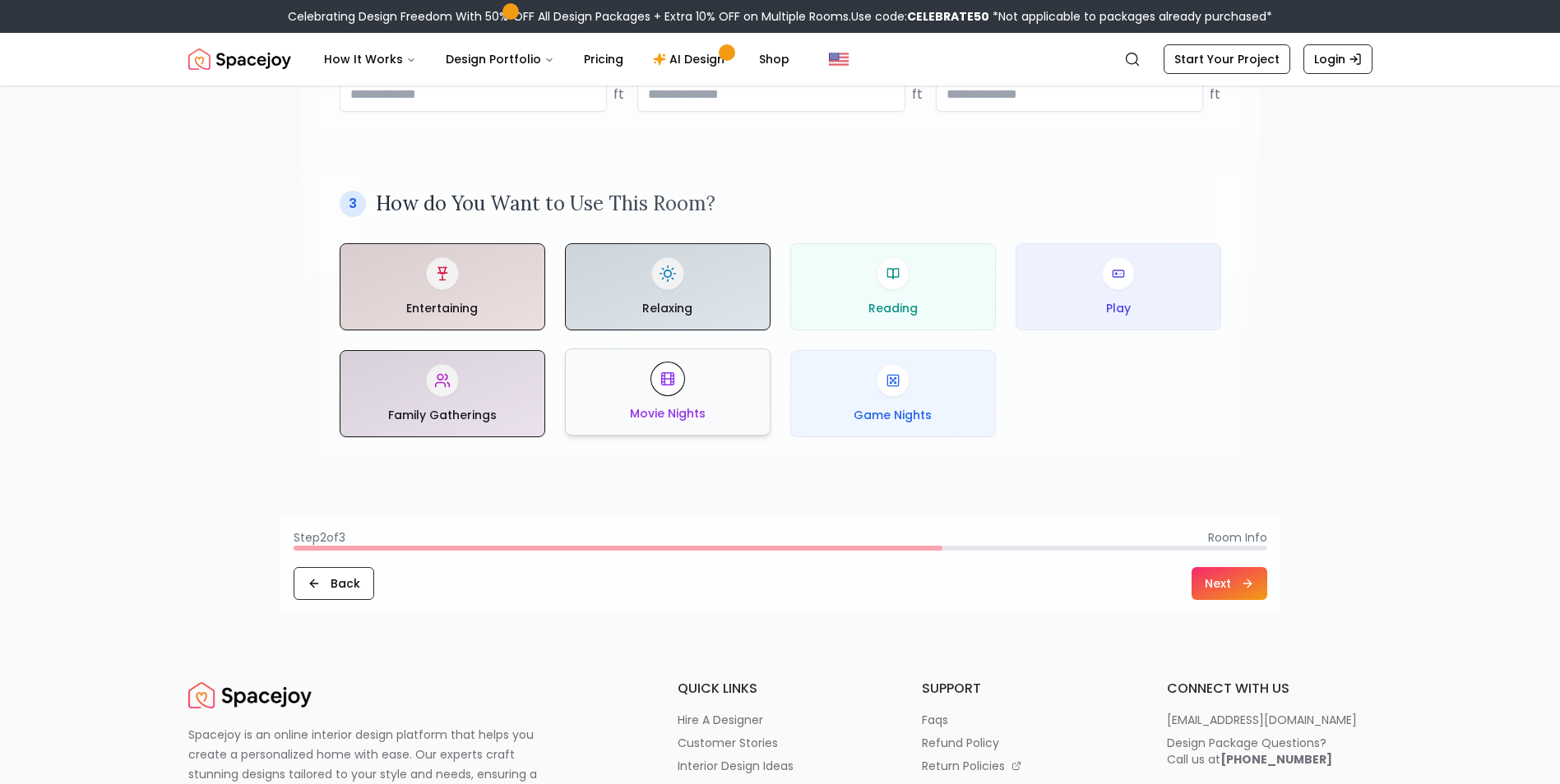
click at [724, 375] on div "Movie Nights" at bounding box center [667, 392] width 177 height 59
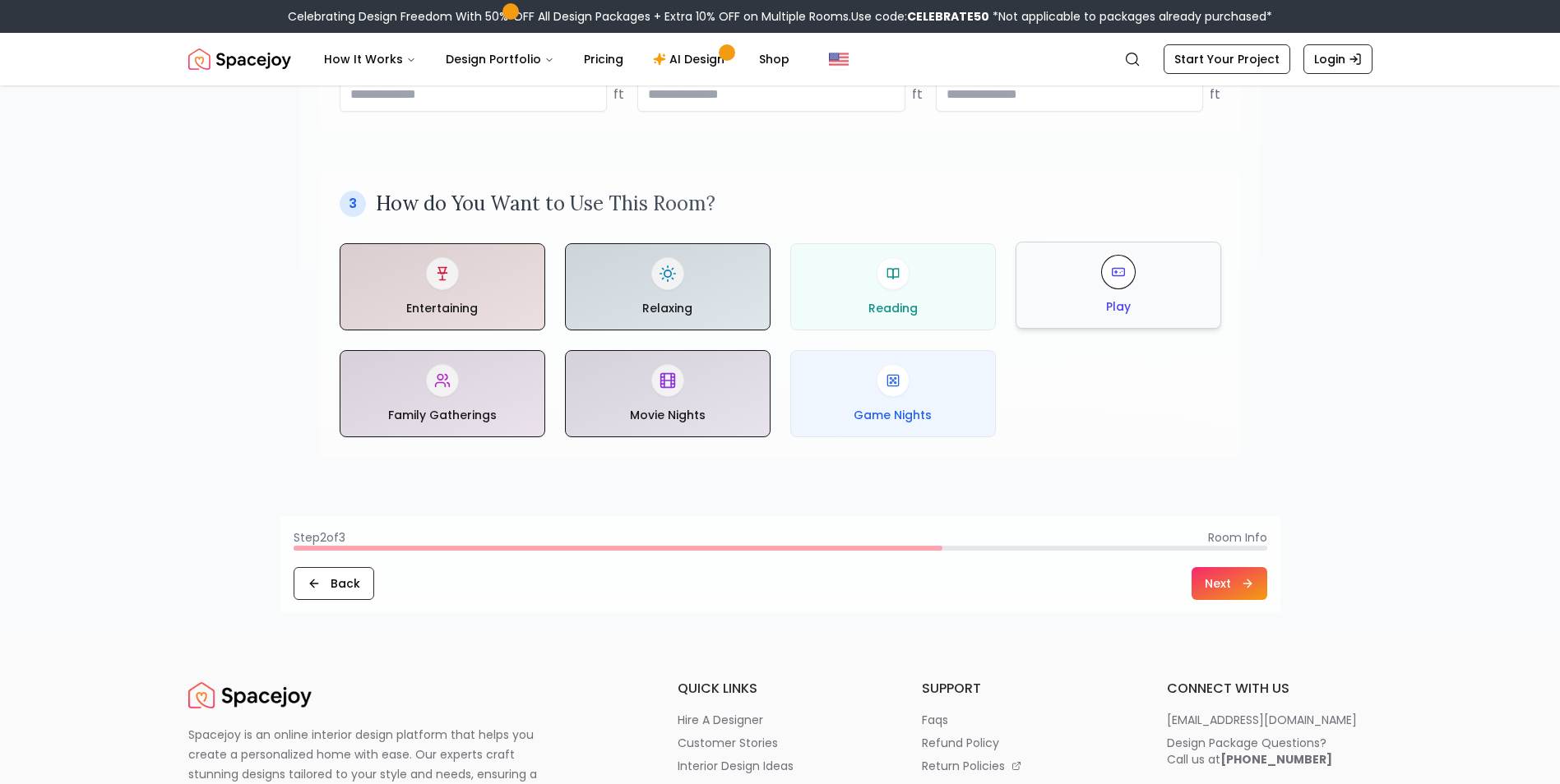
click at [1102, 285] on div "Play" at bounding box center [1118, 285] width 177 height 59
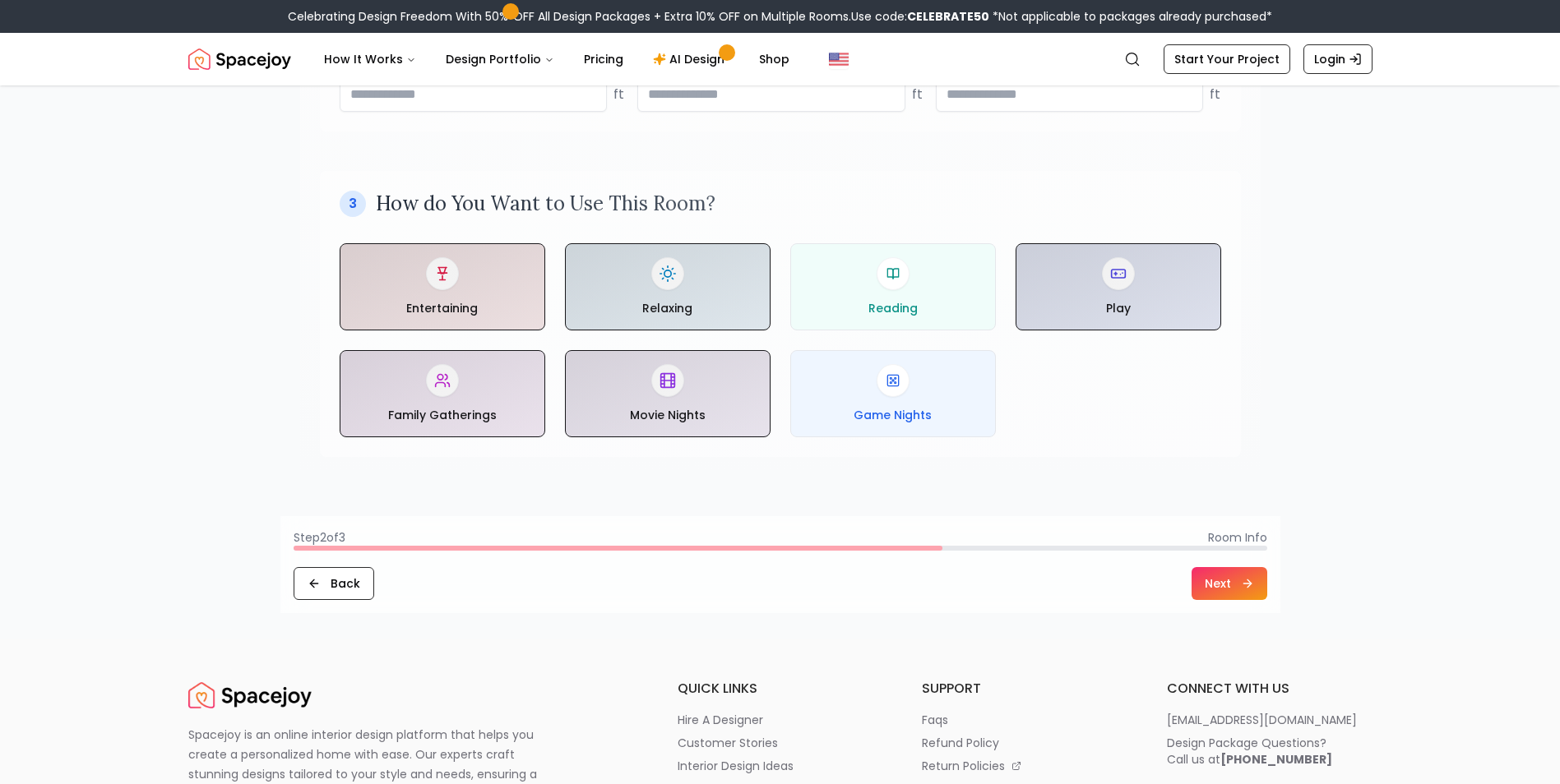
click at [1225, 578] on button "Next" at bounding box center [1229, 583] width 76 height 33
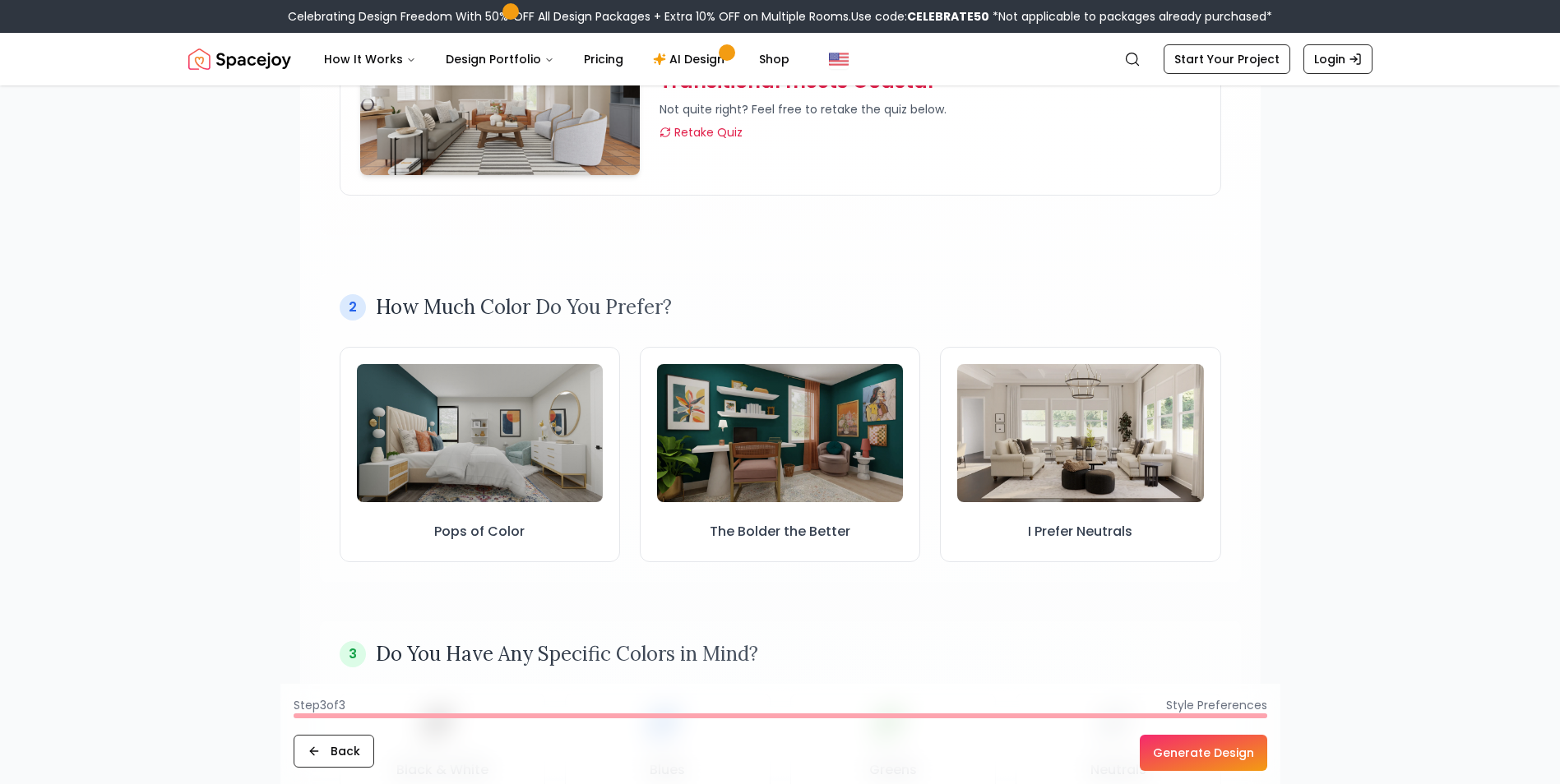
scroll to position [329, 0]
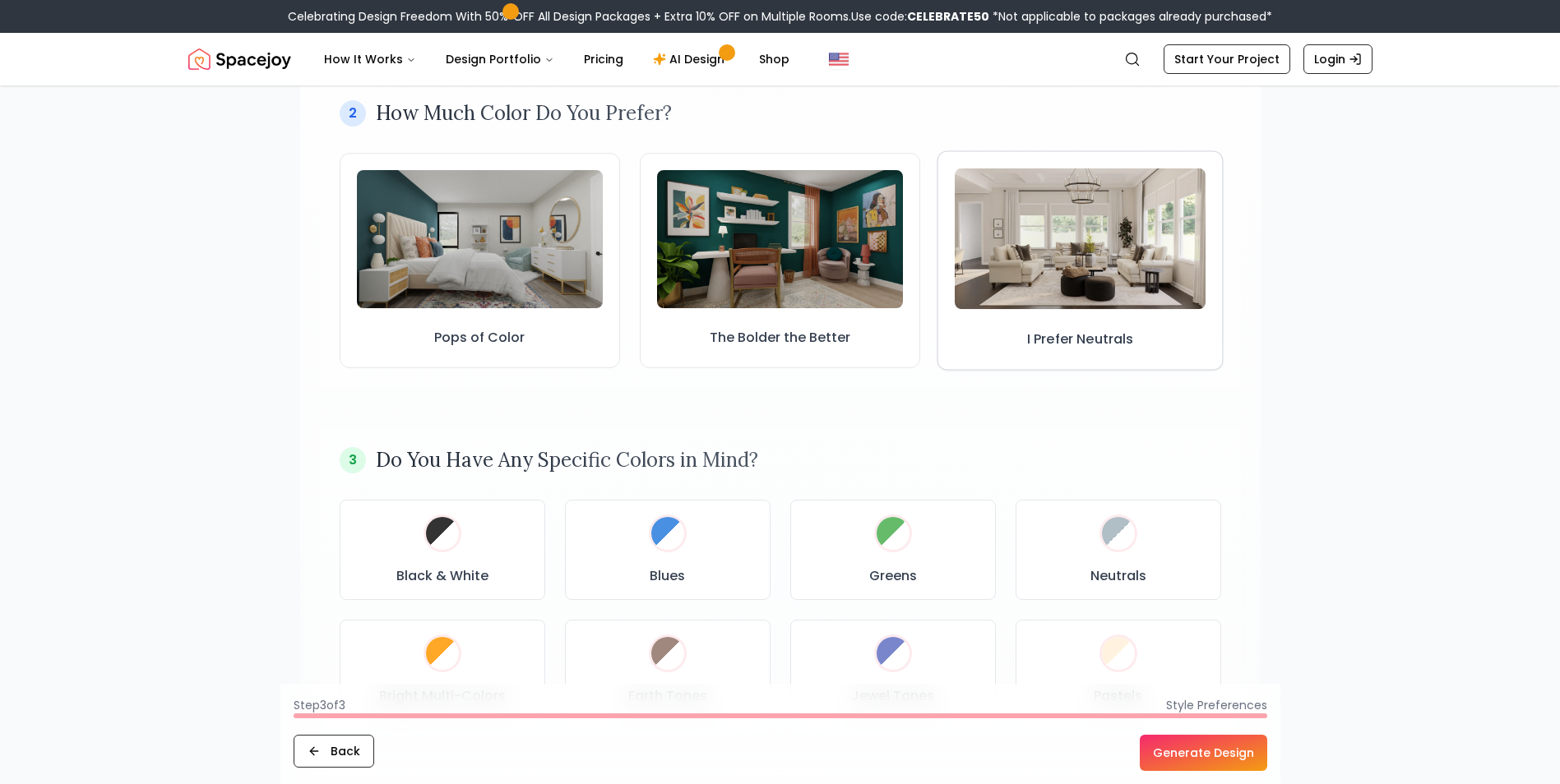
click at [1133, 309] on div at bounding box center [1080, 238] width 251 height 141
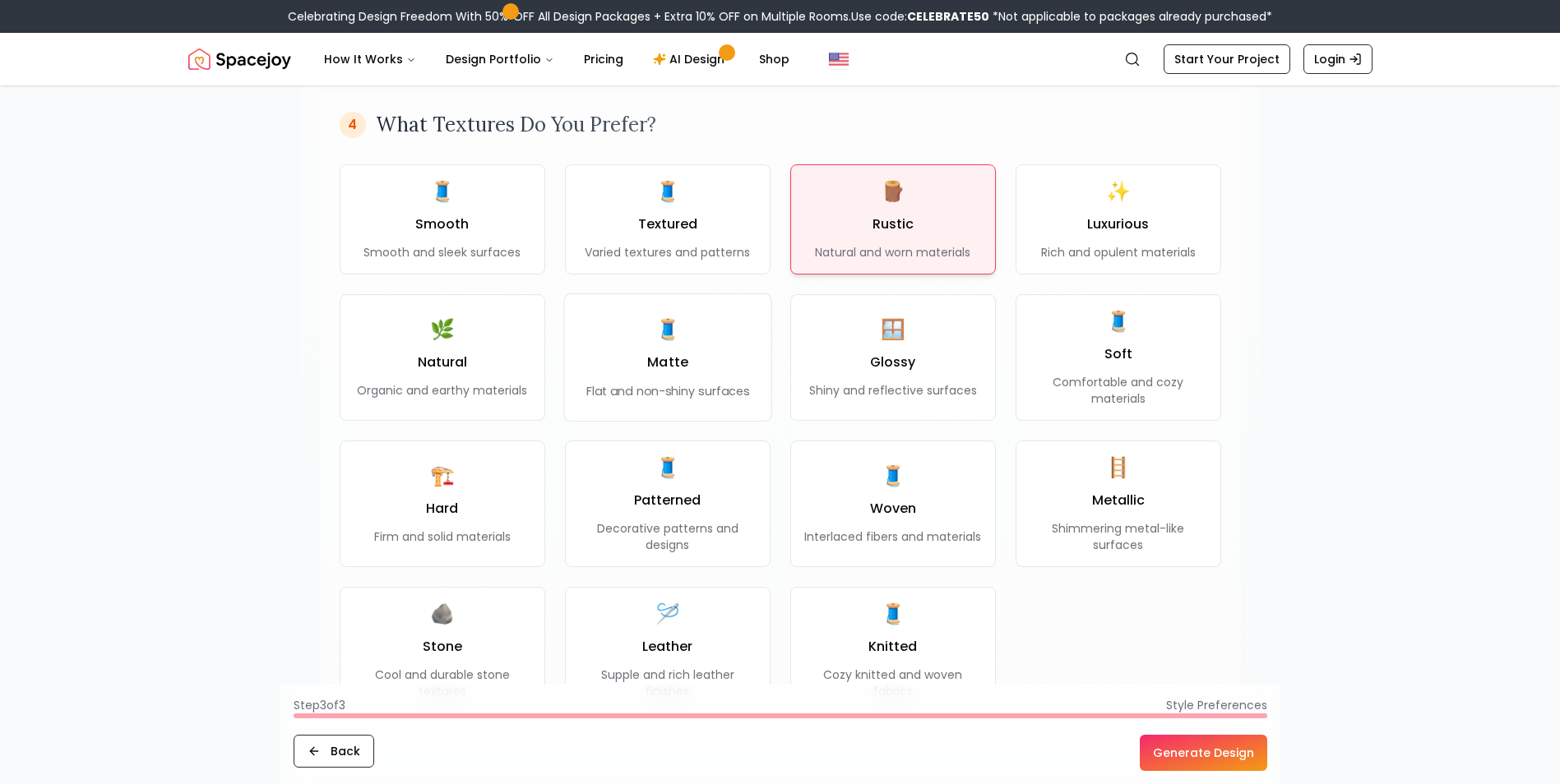
scroll to position [1151, 0]
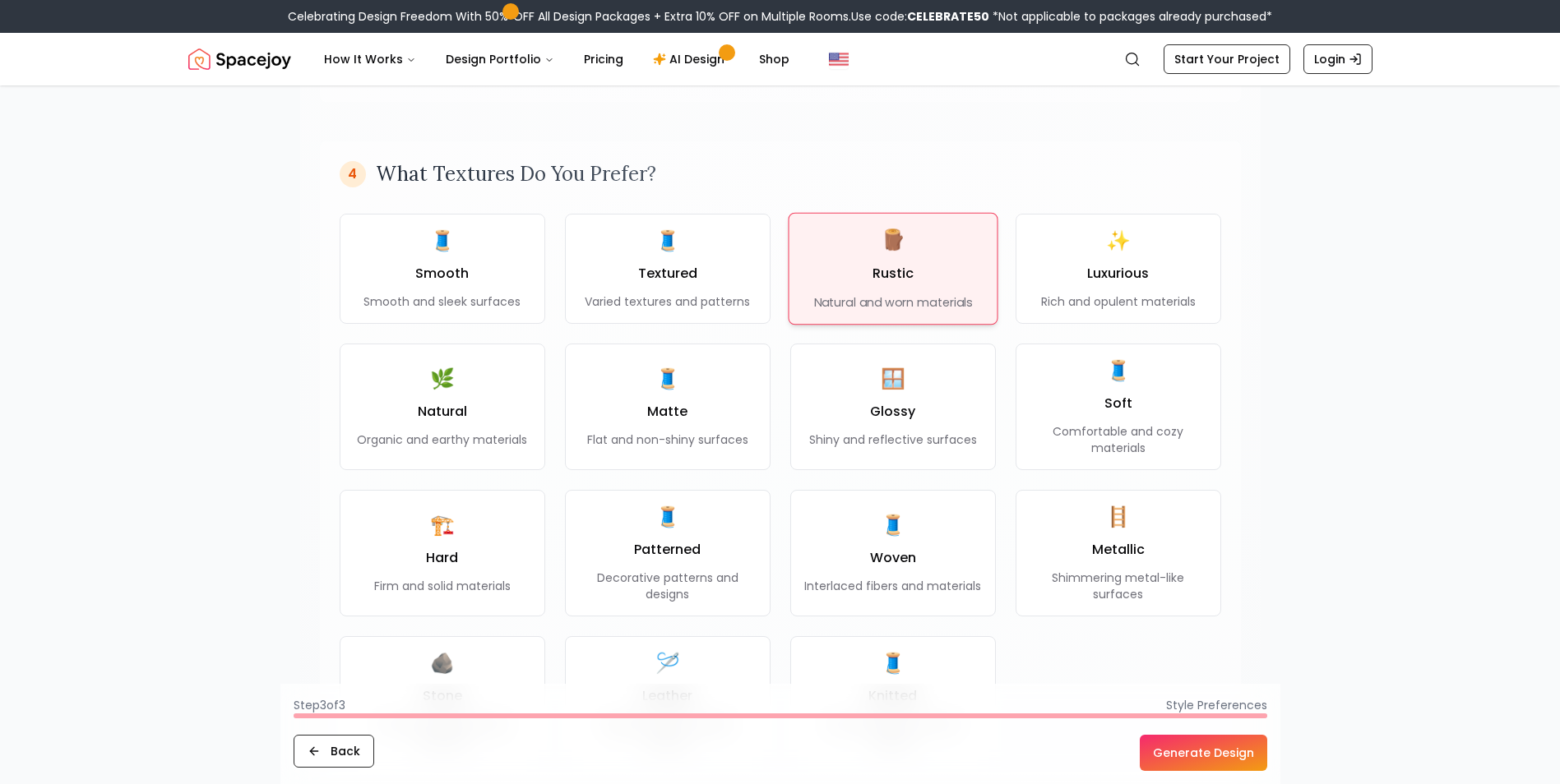
click at [839, 278] on div "🪵 Rustic Natural and worn materials" at bounding box center [892, 269] width 158 height 84
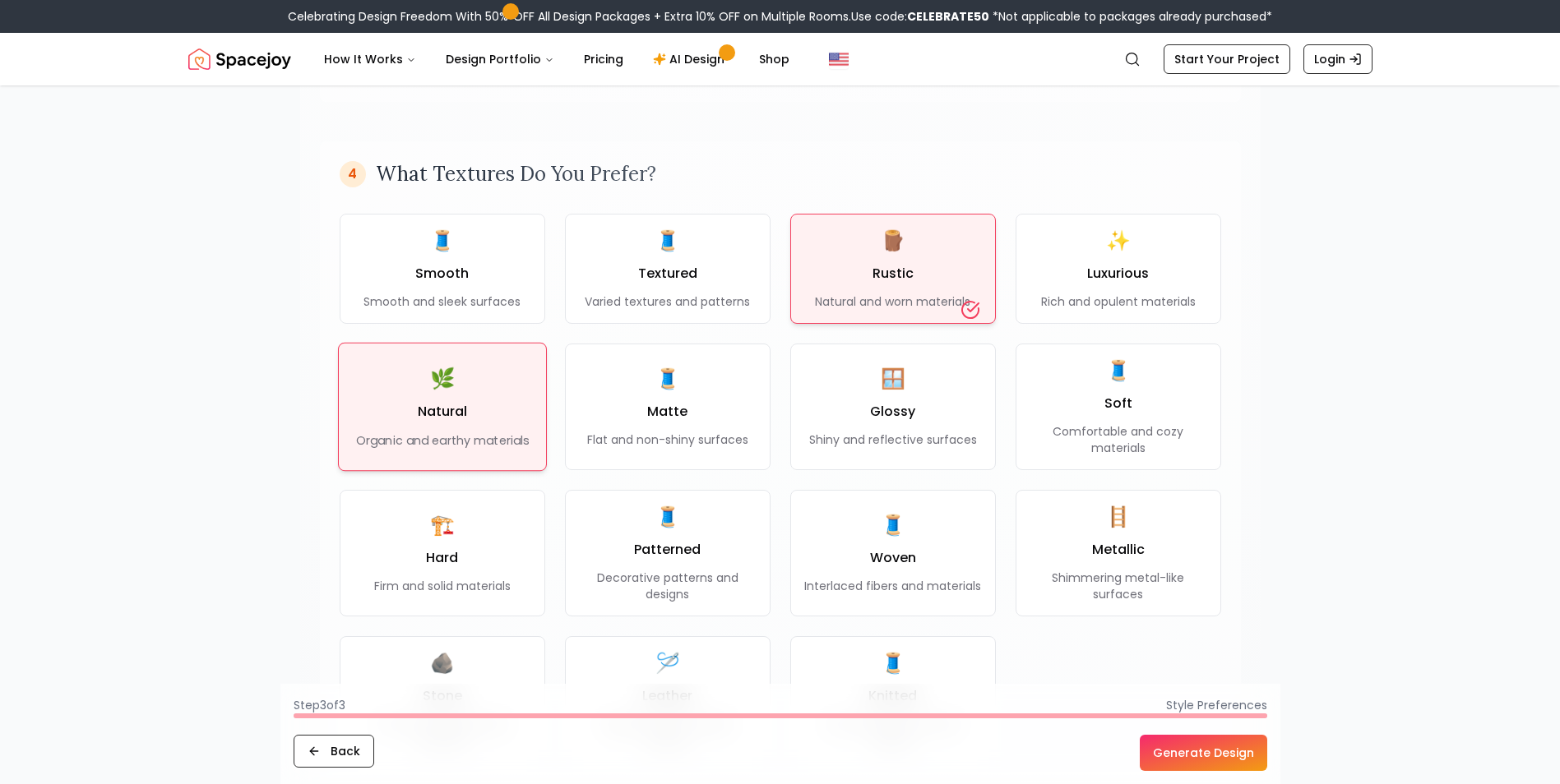
click at [451, 394] on div "🌿 Natural Organic and earthy materials" at bounding box center [441, 407] width 173 height 84
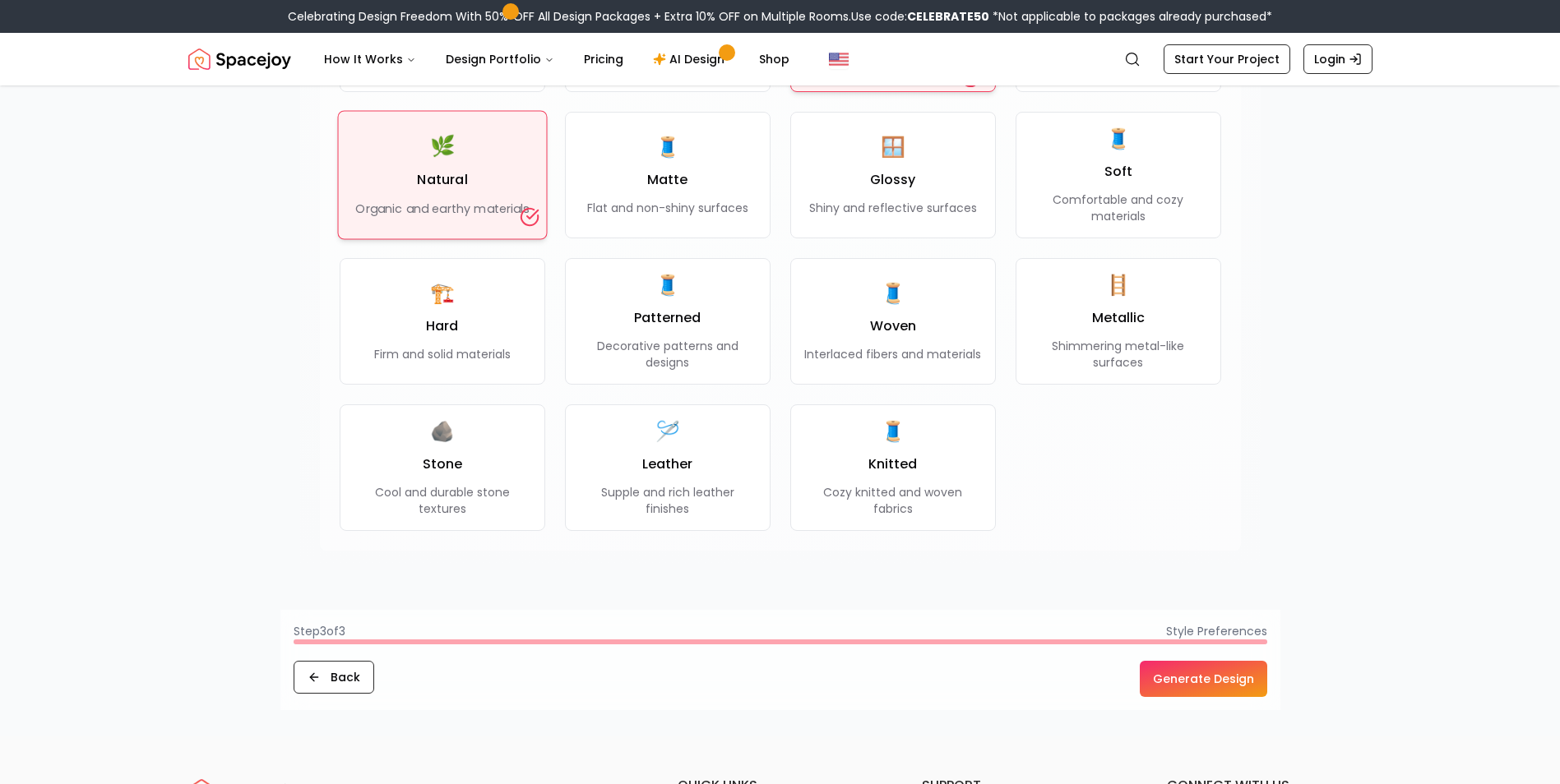
scroll to position [1398, 0]
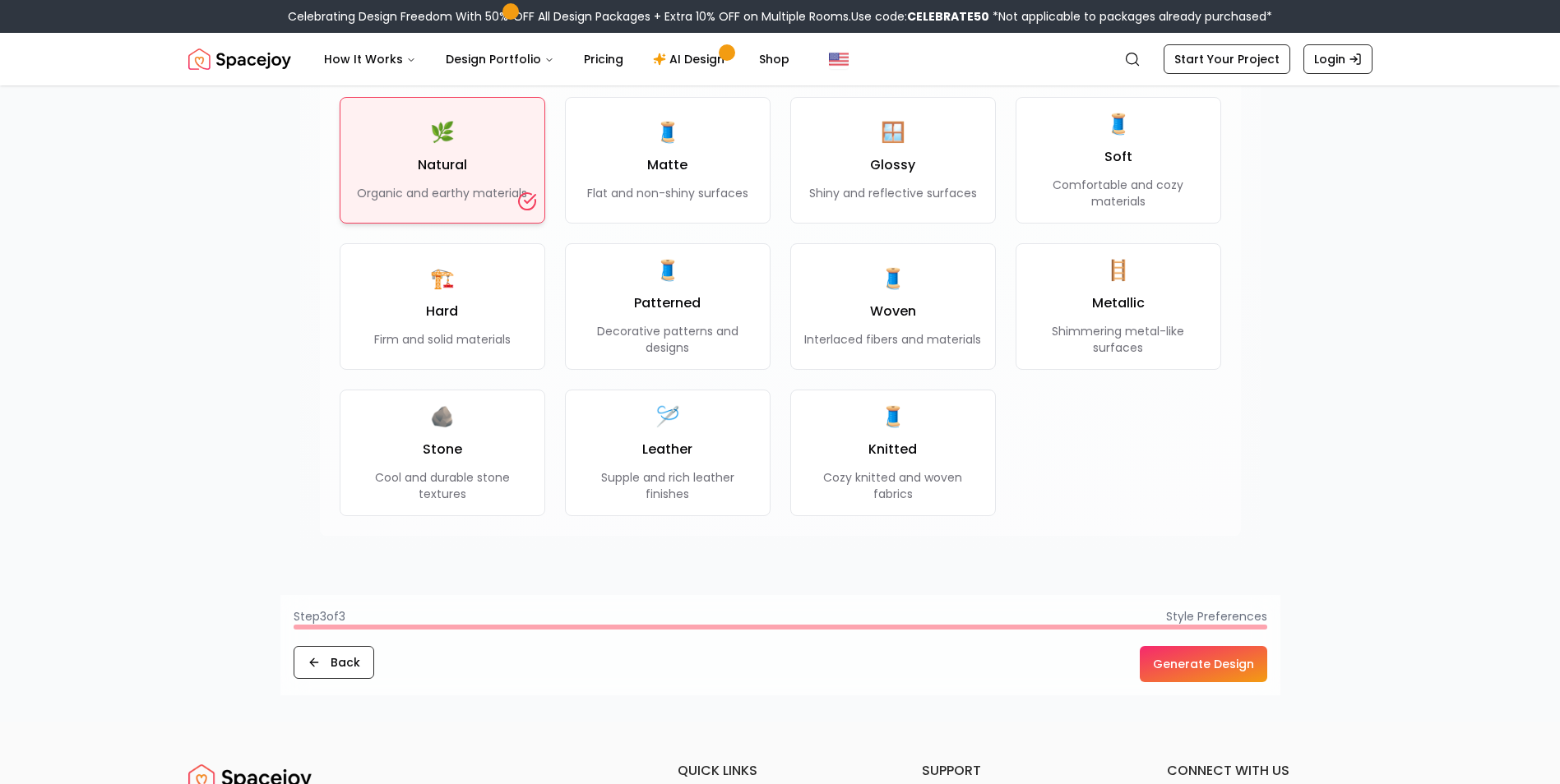
click at [1198, 657] on button "Generate Design" at bounding box center [1203, 665] width 128 height 36
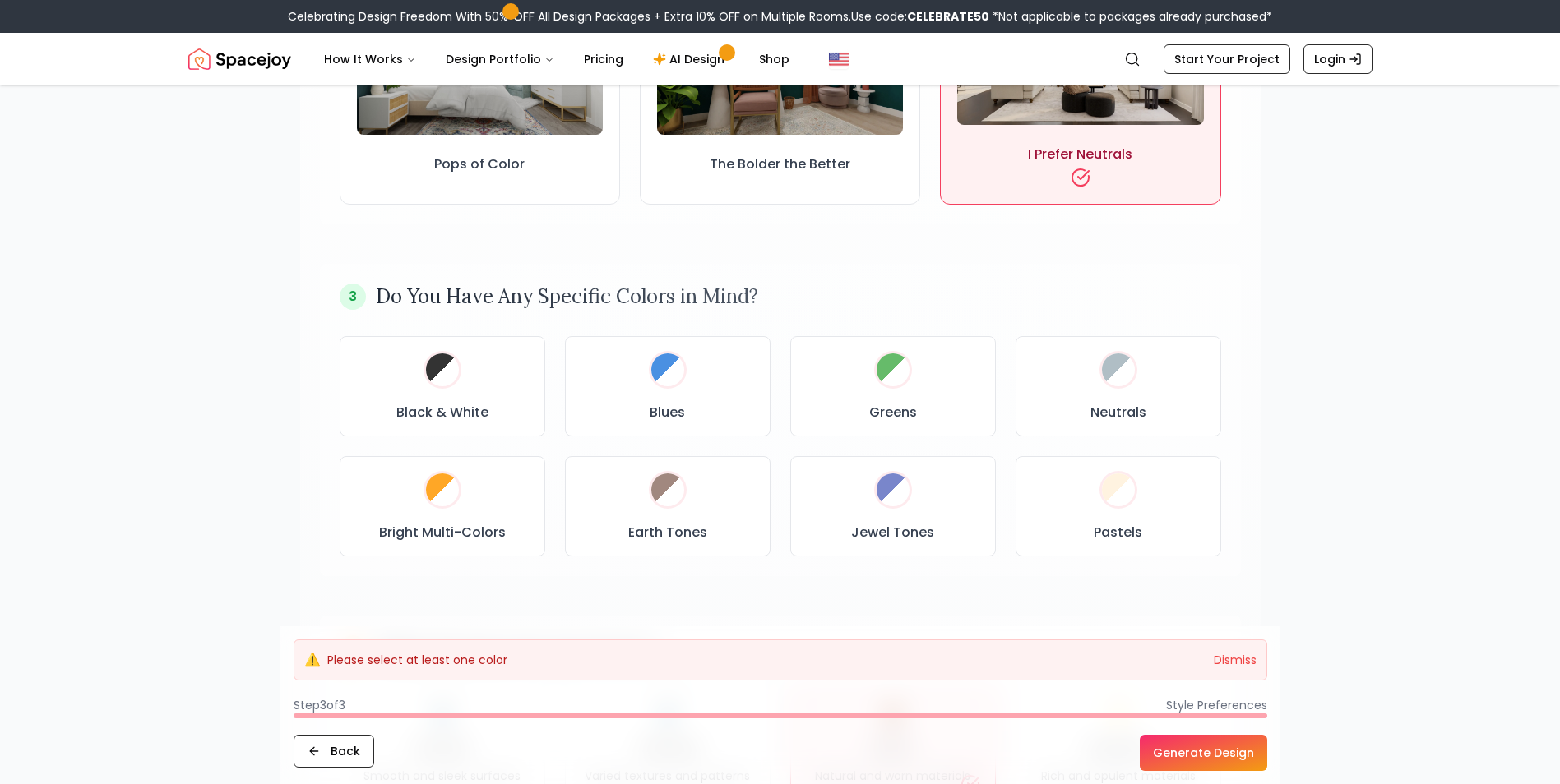
scroll to position [657, 0]
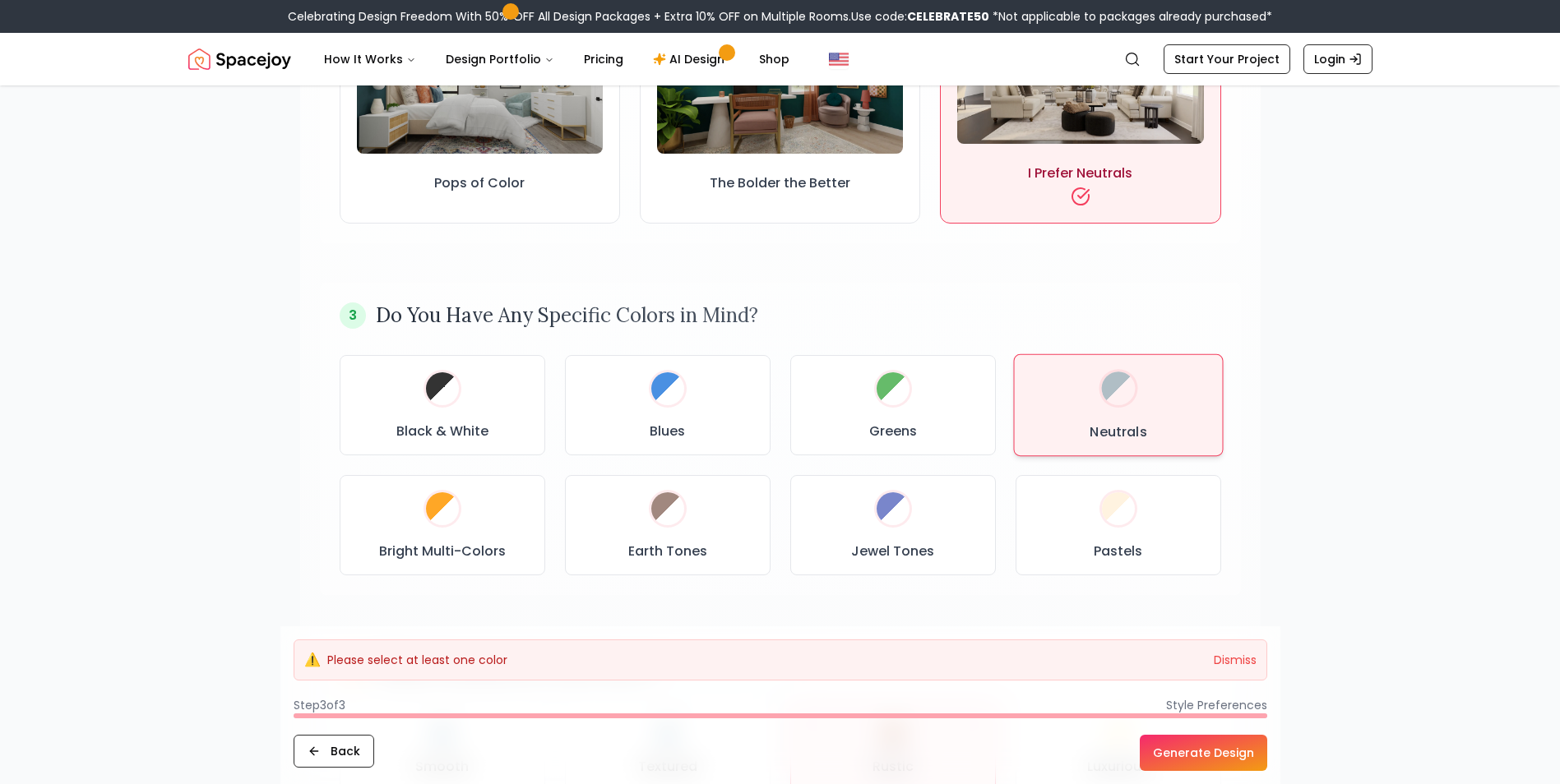
click at [1115, 406] on div at bounding box center [1118, 388] width 41 height 41
click at [1166, 737] on button "Generate Design" at bounding box center [1203, 753] width 128 height 36
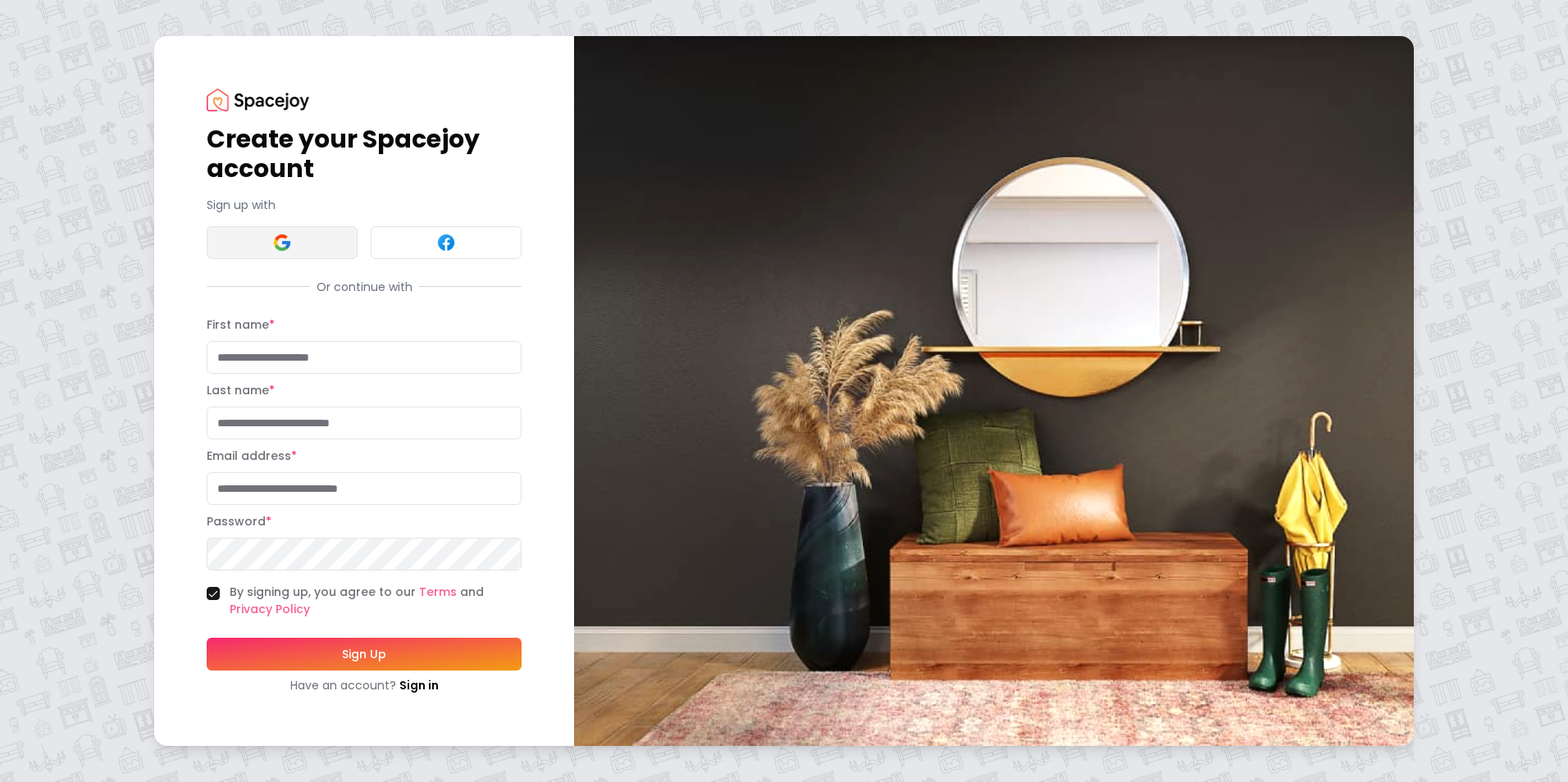
click at [330, 249] on button at bounding box center [281, 243] width 151 height 32
type input "****"
click at [177, 427] on div "Create your Spacejoy account Sign up with Or continue with First name * **** La…" at bounding box center [364, 391] width 420 height 709
click at [294, 437] on input "Last name *" at bounding box center [364, 423] width 315 height 32
type input "****"
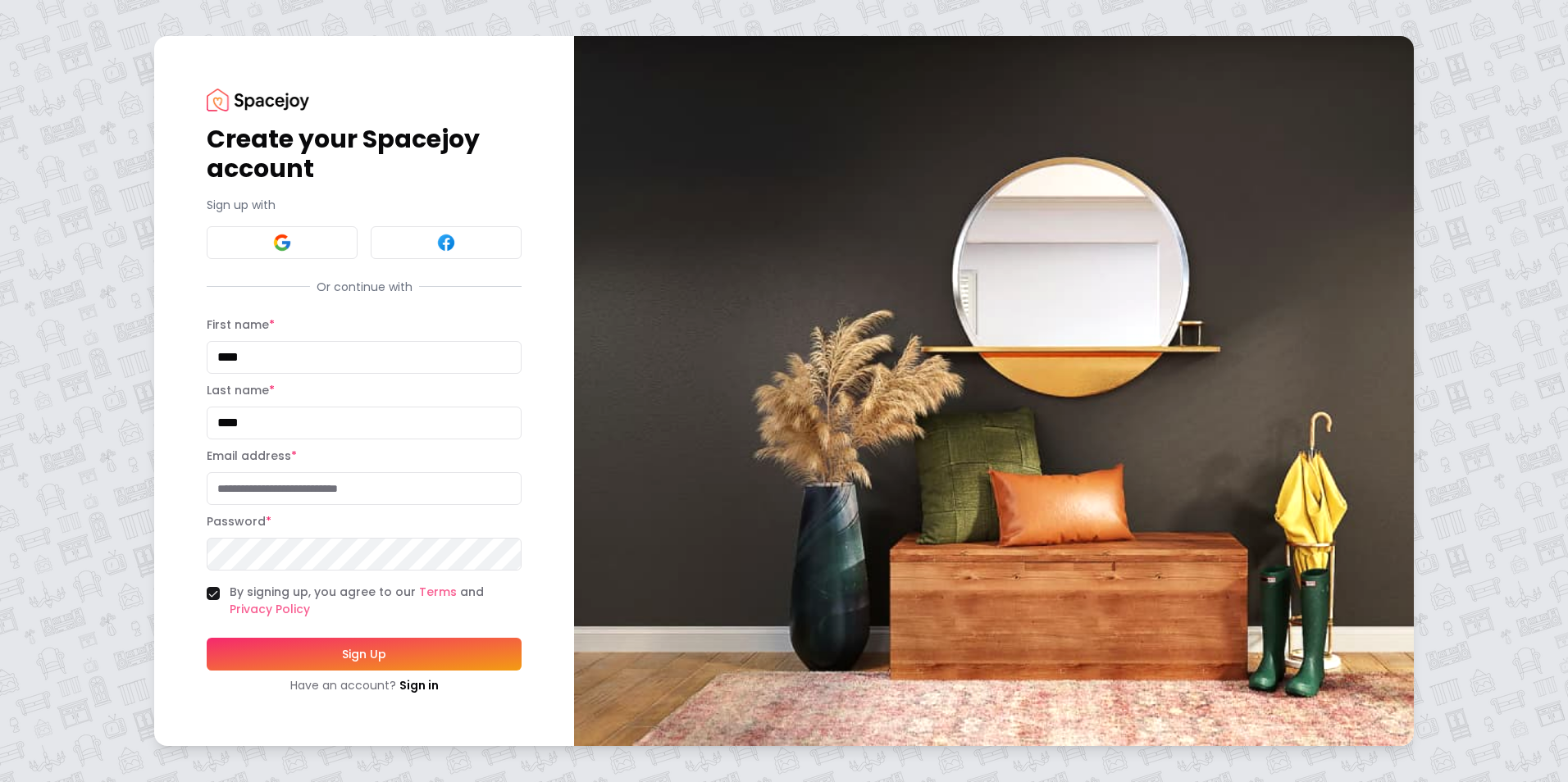
click at [307, 494] on input "Email address *" at bounding box center [364, 489] width 315 height 32
type input "**********"
click at [356, 661] on button "Sign Up" at bounding box center [364, 654] width 315 height 32
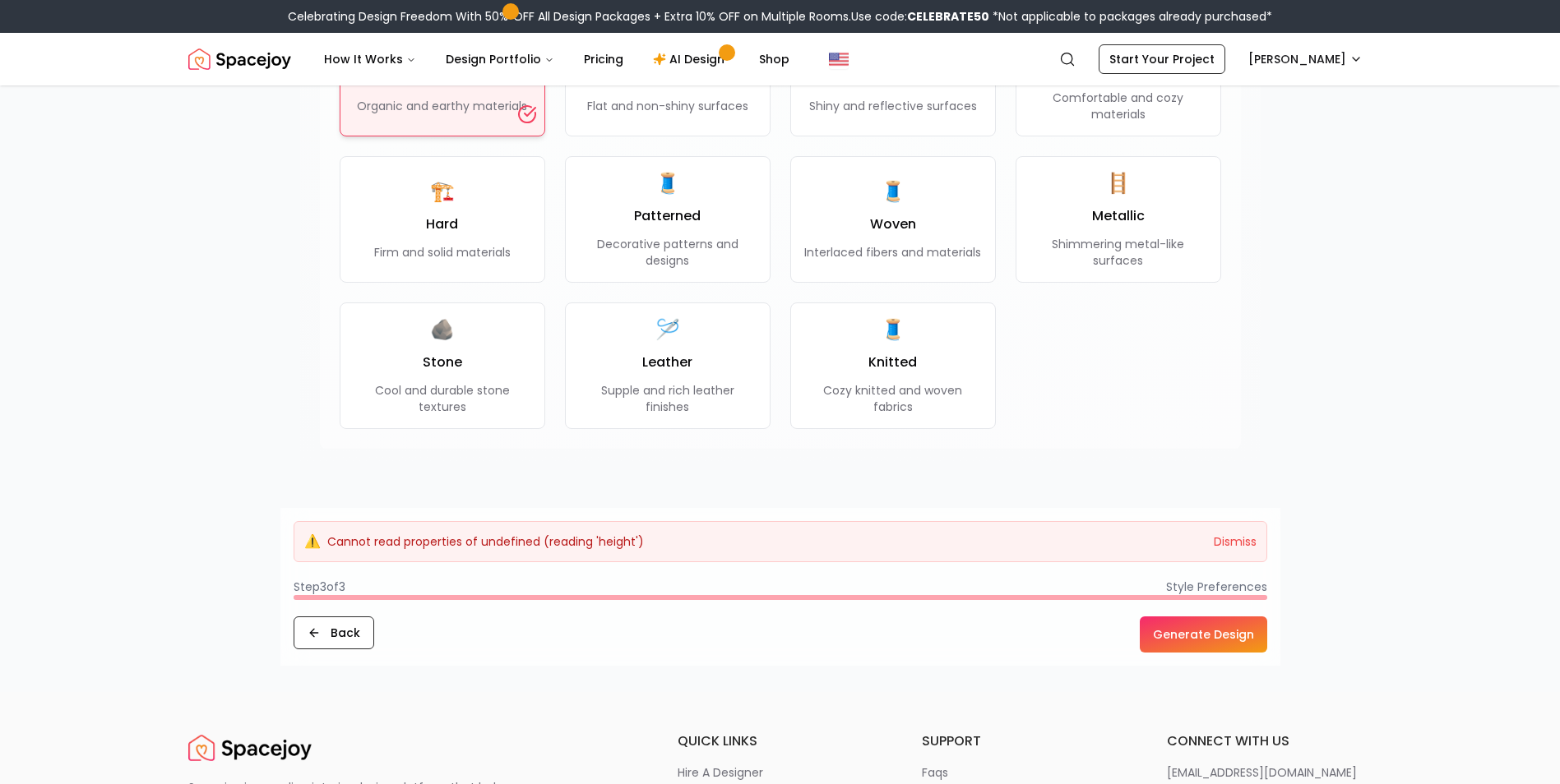
scroll to position [1480, 0]
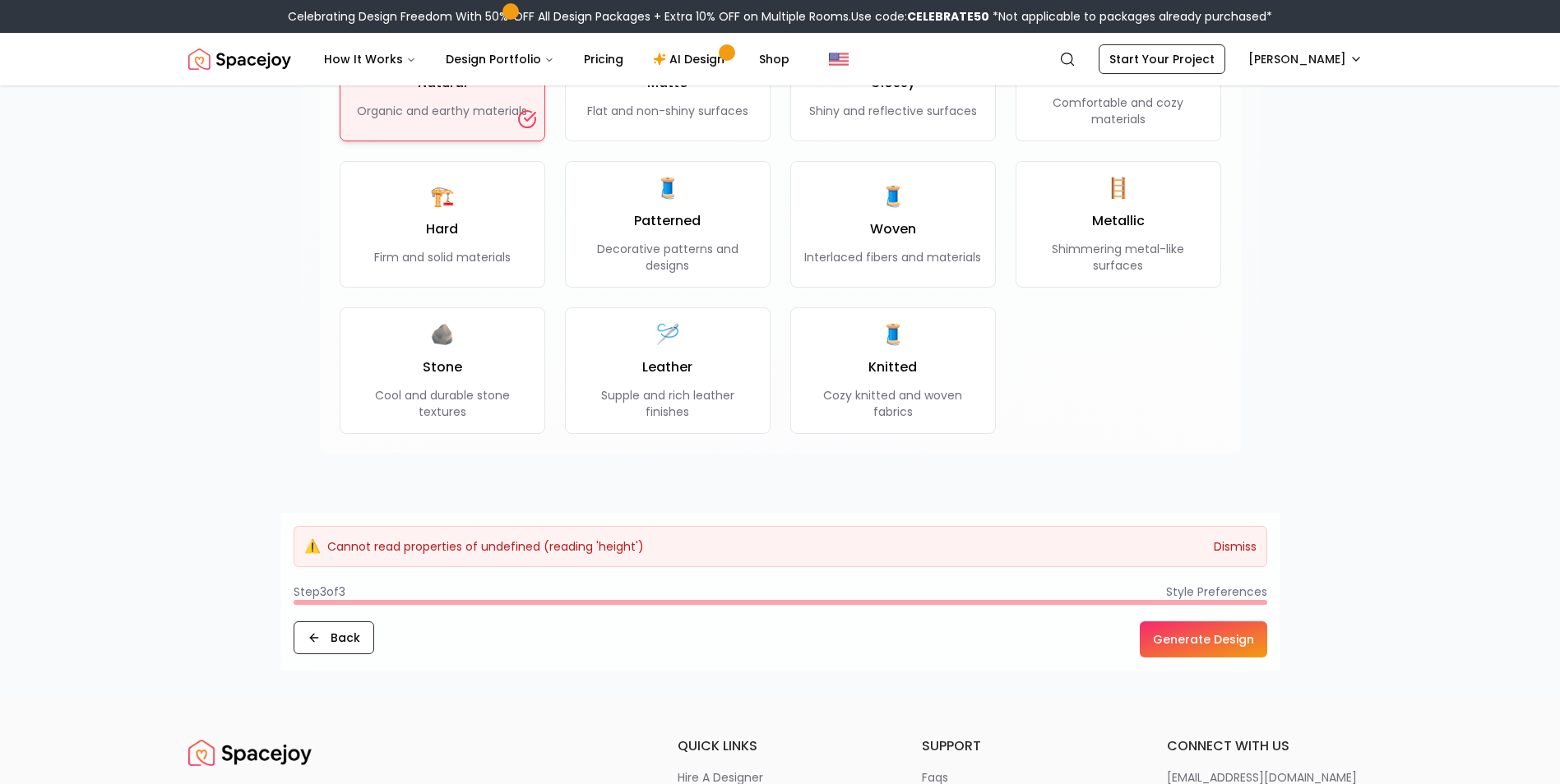
click at [1228, 551] on button "Dismiss" at bounding box center [1234, 547] width 43 height 16
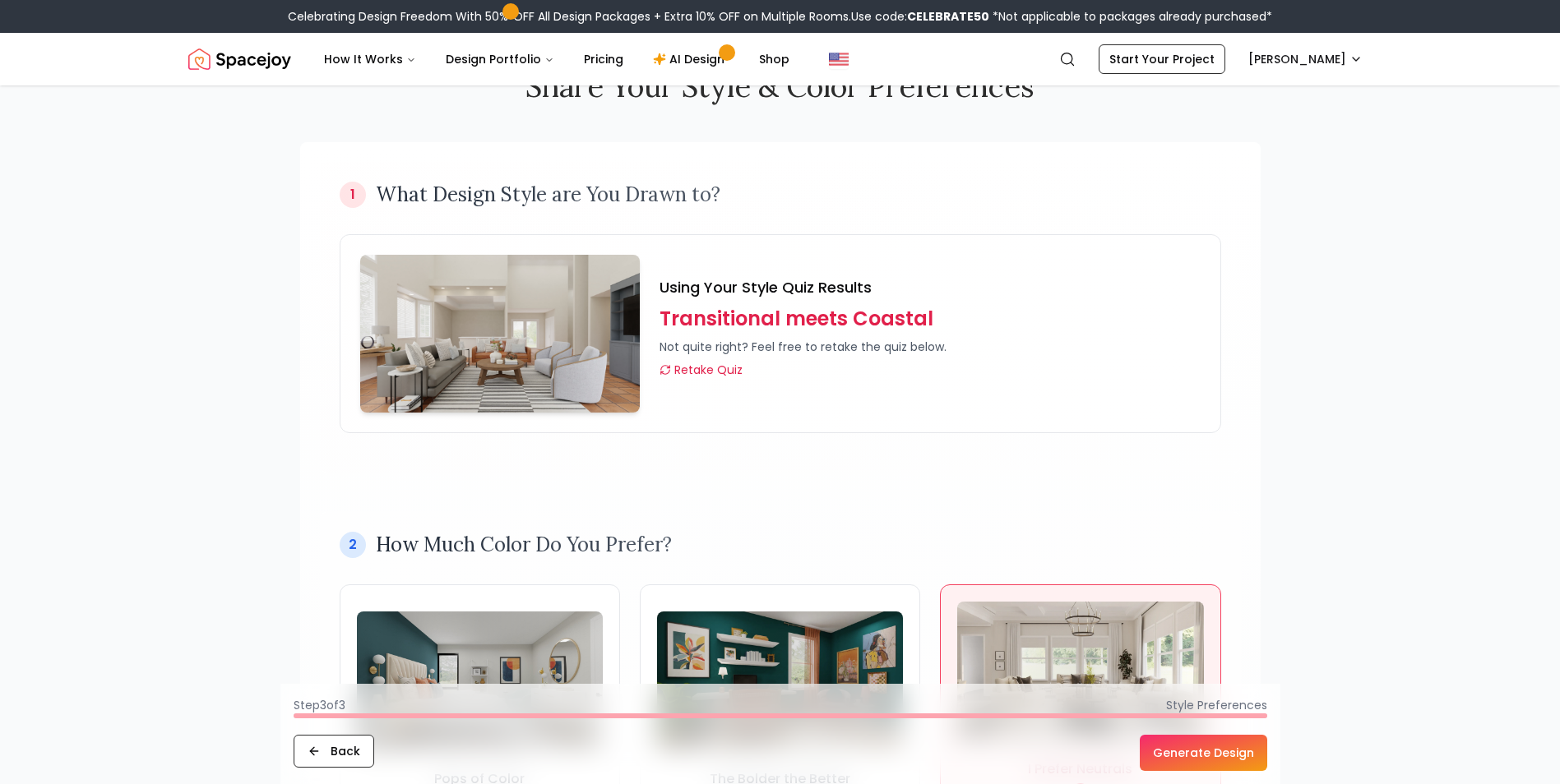
scroll to position [0, 0]
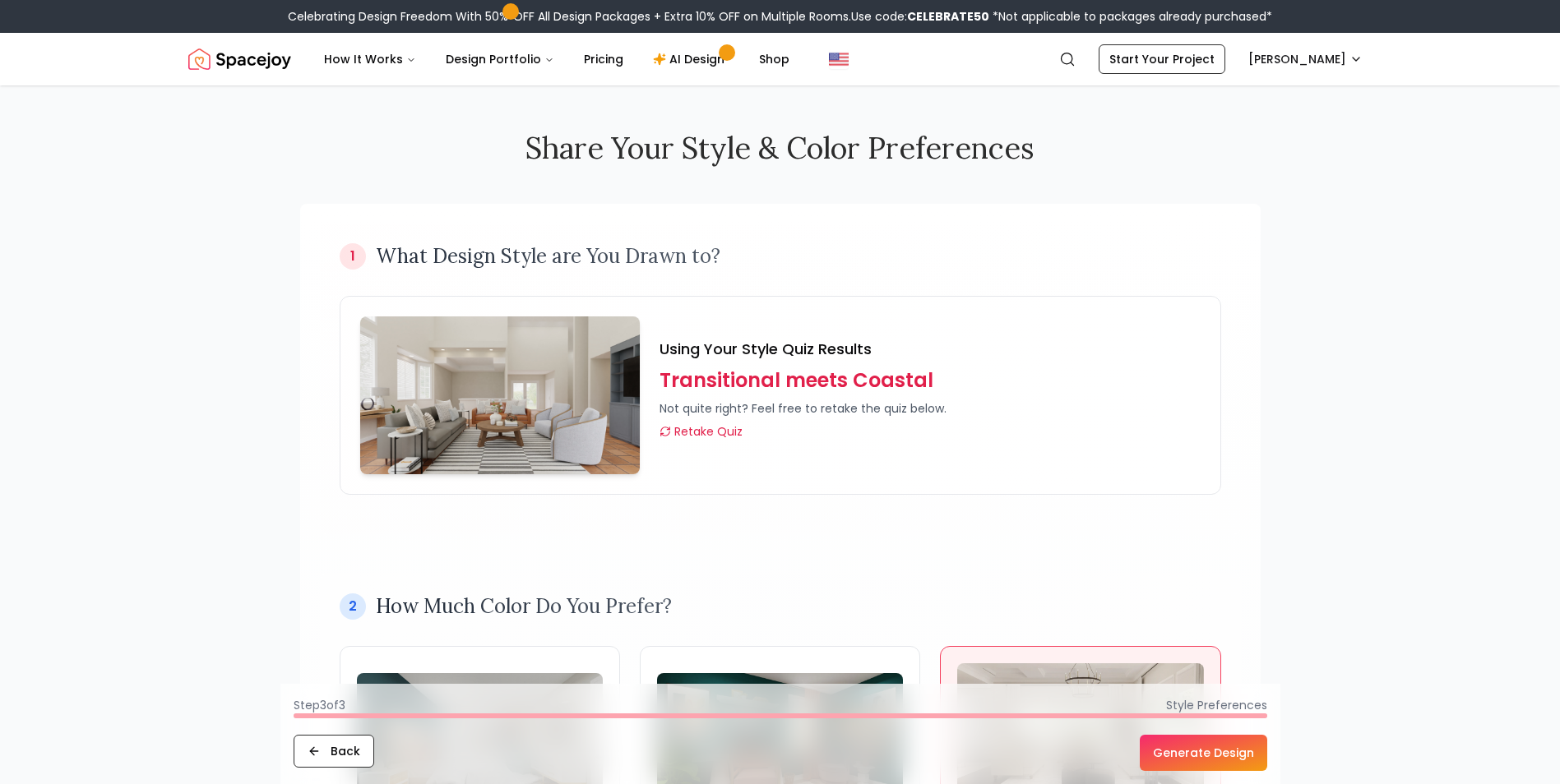
click at [1215, 757] on button "Generate Design" at bounding box center [1203, 753] width 128 height 36
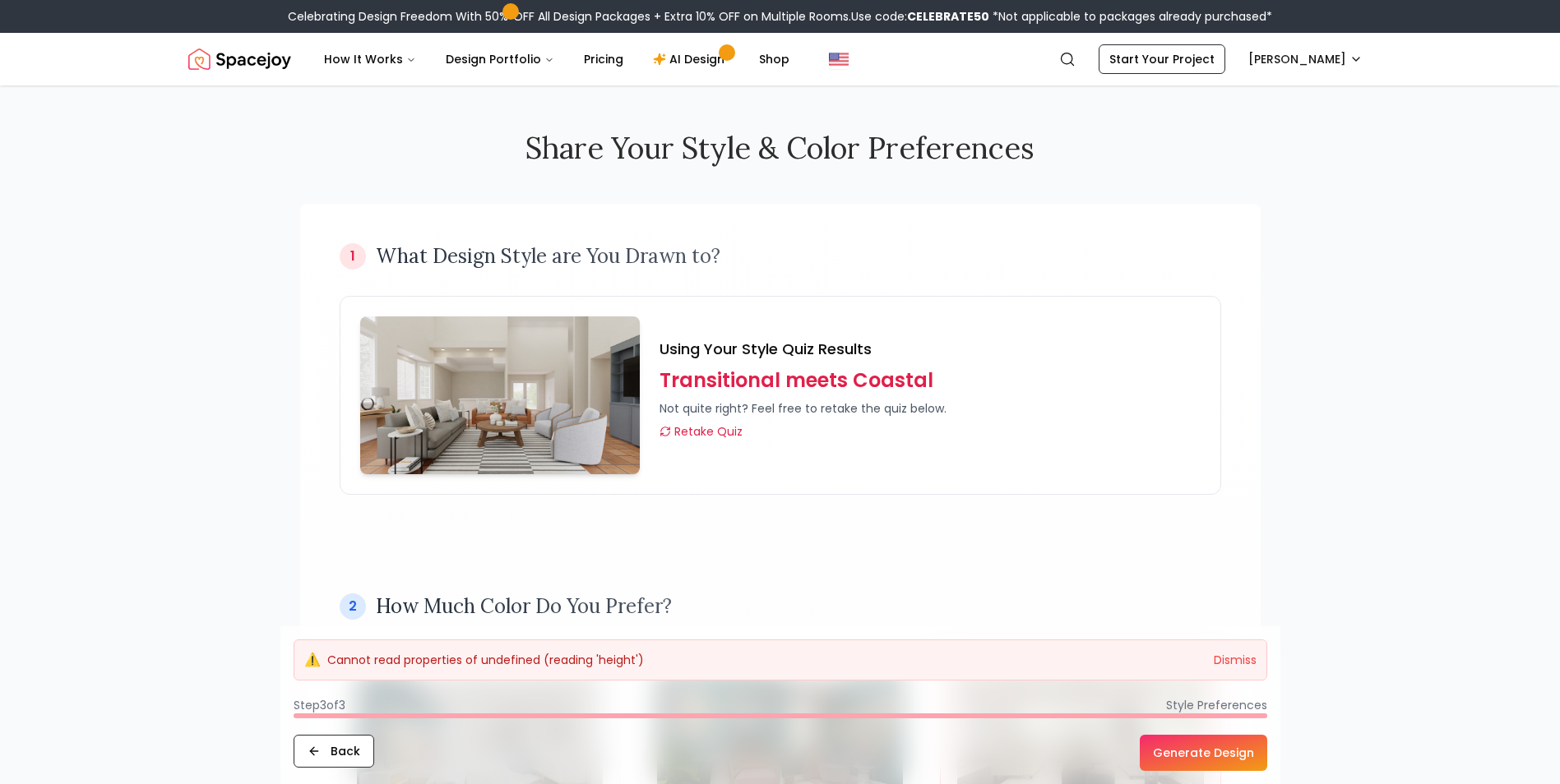
click at [1208, 656] on div "⚠️ Cannot read properties of undefined (reading 'height') Dismiss" at bounding box center [780, 659] width 973 height 41
click at [1236, 653] on button "Dismiss" at bounding box center [1234, 660] width 43 height 16
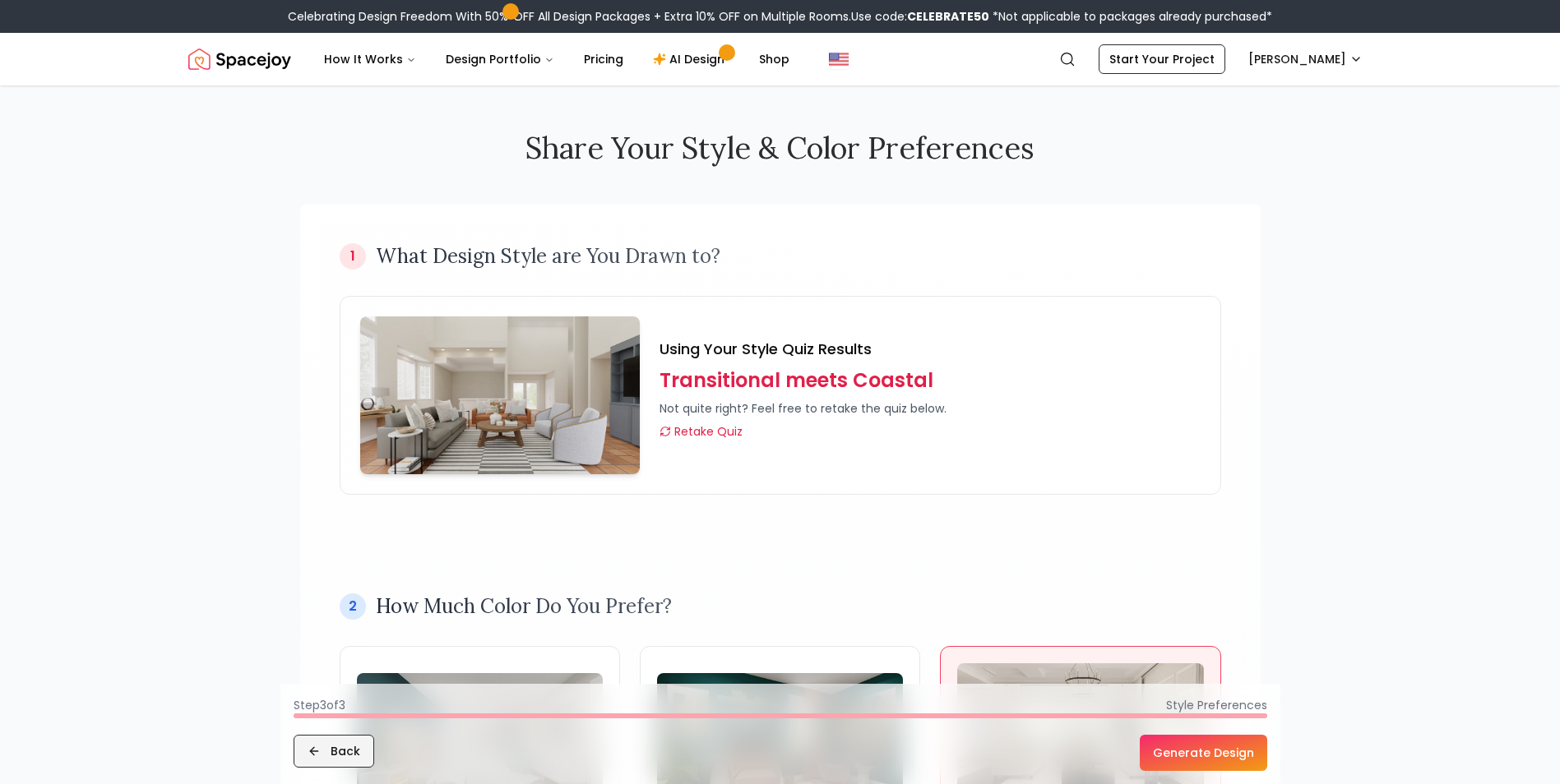
click at [326, 748] on button "Back" at bounding box center [334, 751] width 80 height 33
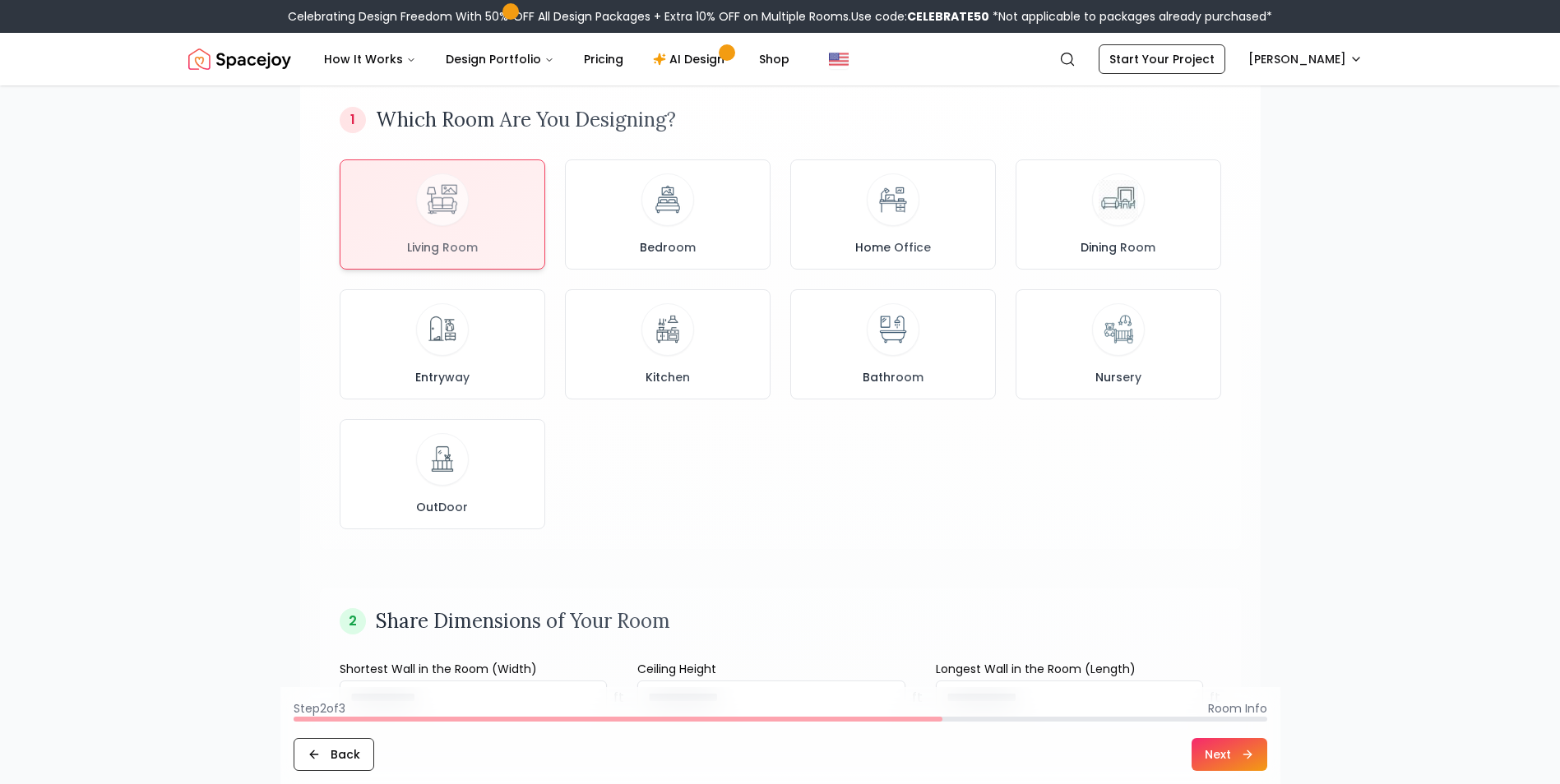
scroll to position [411, 0]
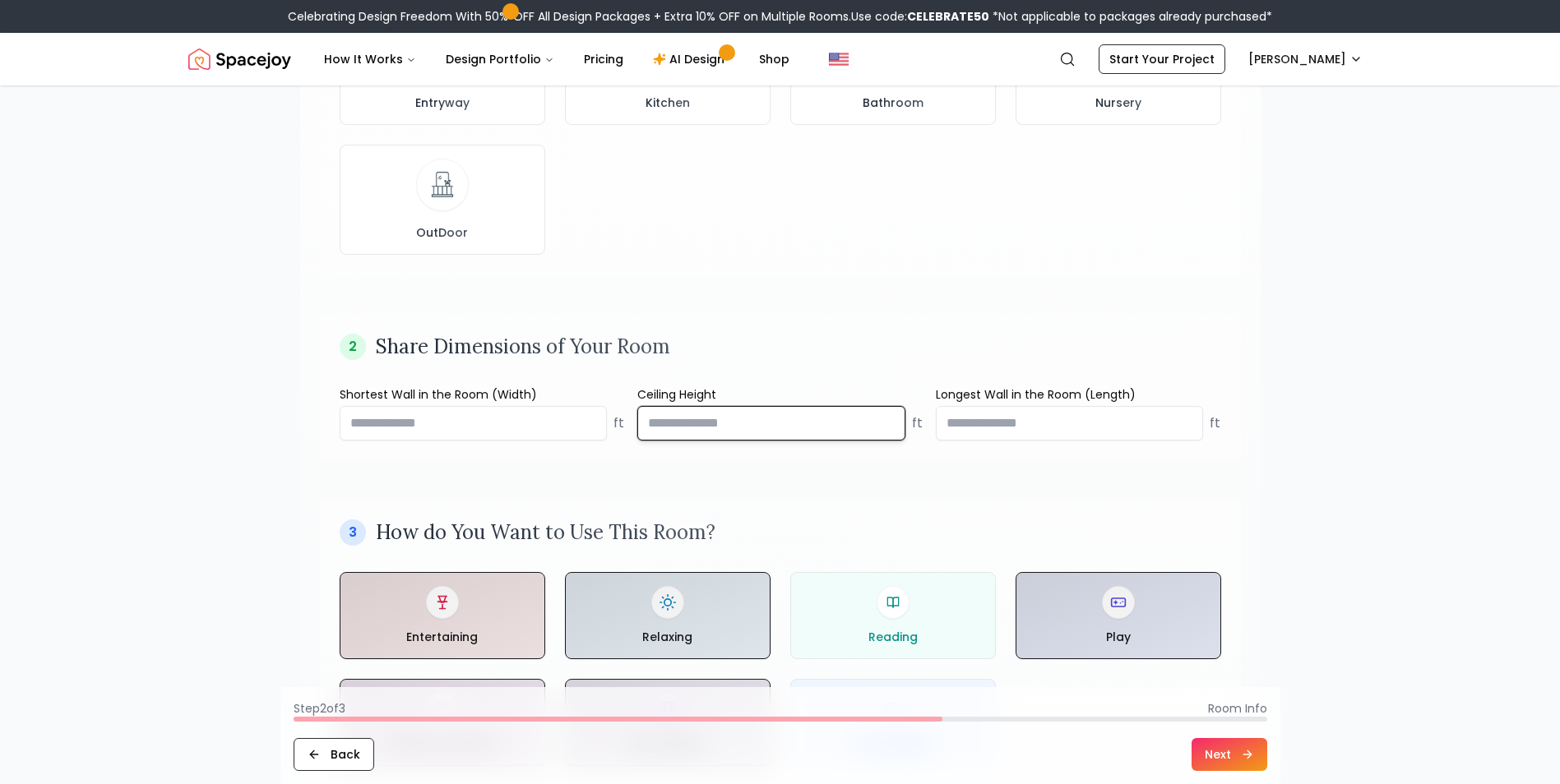
click at [724, 431] on input "number" at bounding box center [771, 423] width 268 height 34
type input "**"
click at [1300, 533] on div "Tell Us More About Your Room 1 Which Room Are You Designing? Living Room Bedroo…" at bounding box center [780, 321] width 1053 height 1294
click at [1242, 750] on icon at bounding box center [1247, 754] width 14 height 14
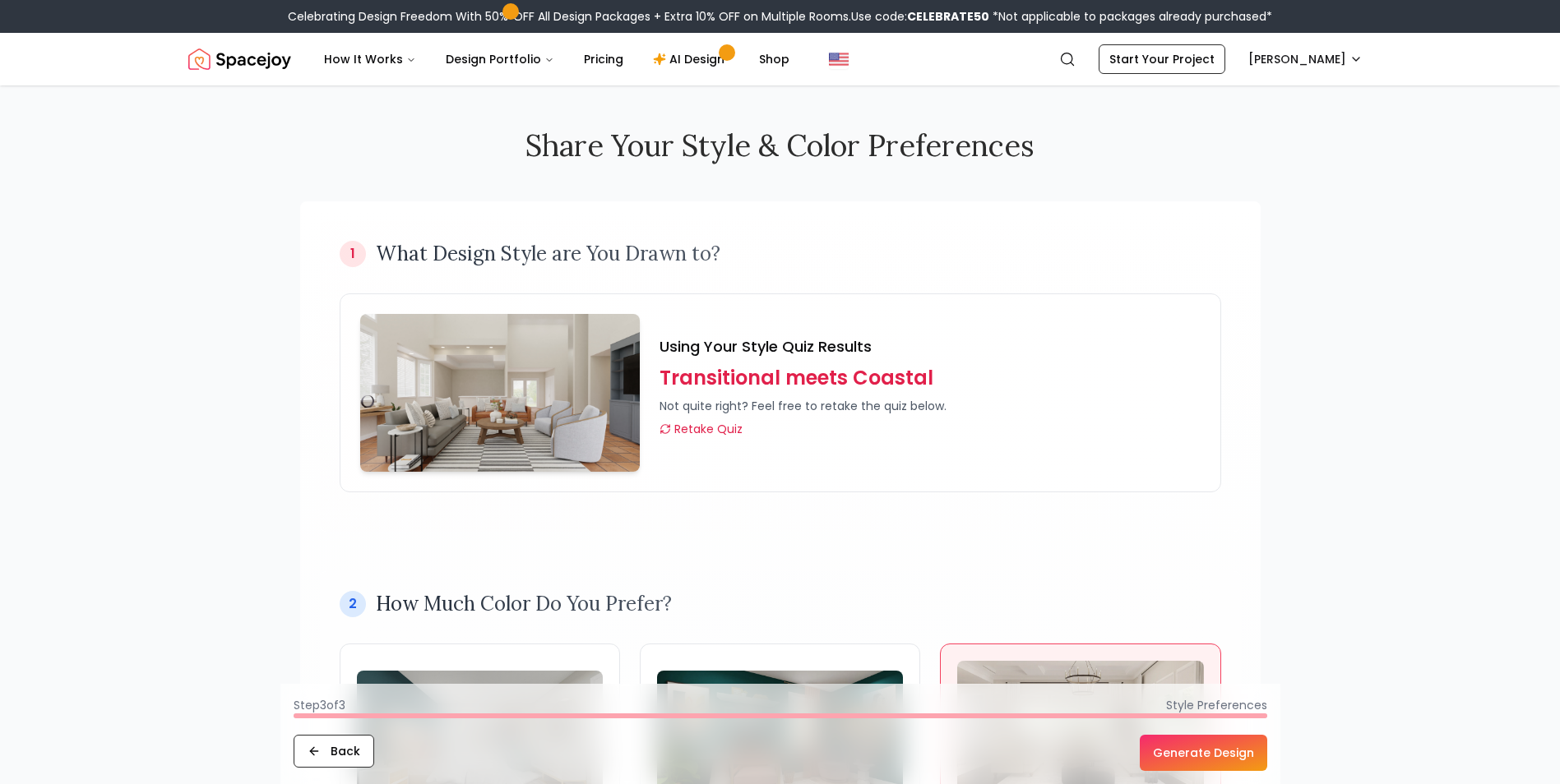
scroll to position [0, 0]
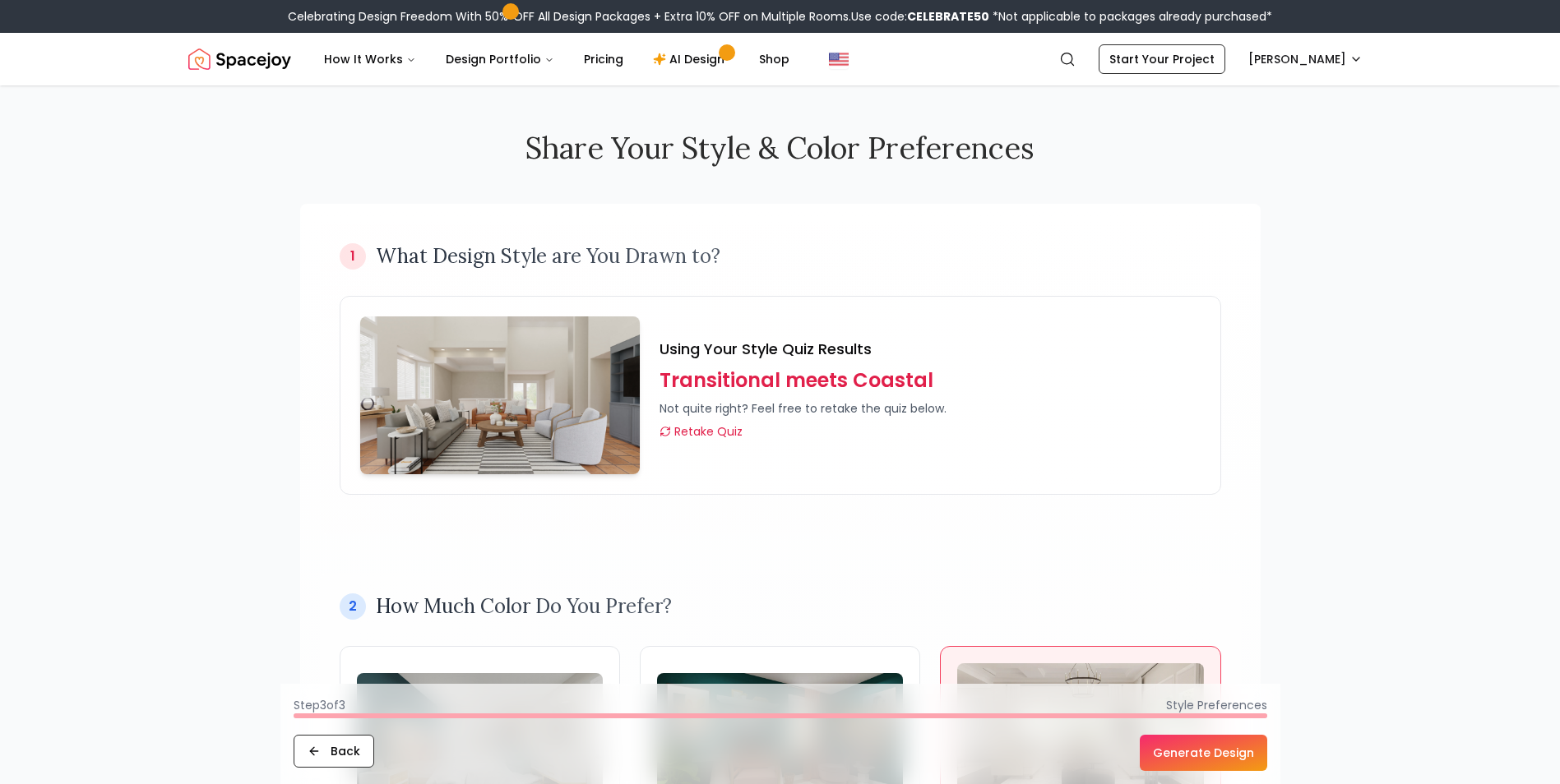
click at [1242, 750] on button "Generate Design" at bounding box center [1203, 753] width 128 height 36
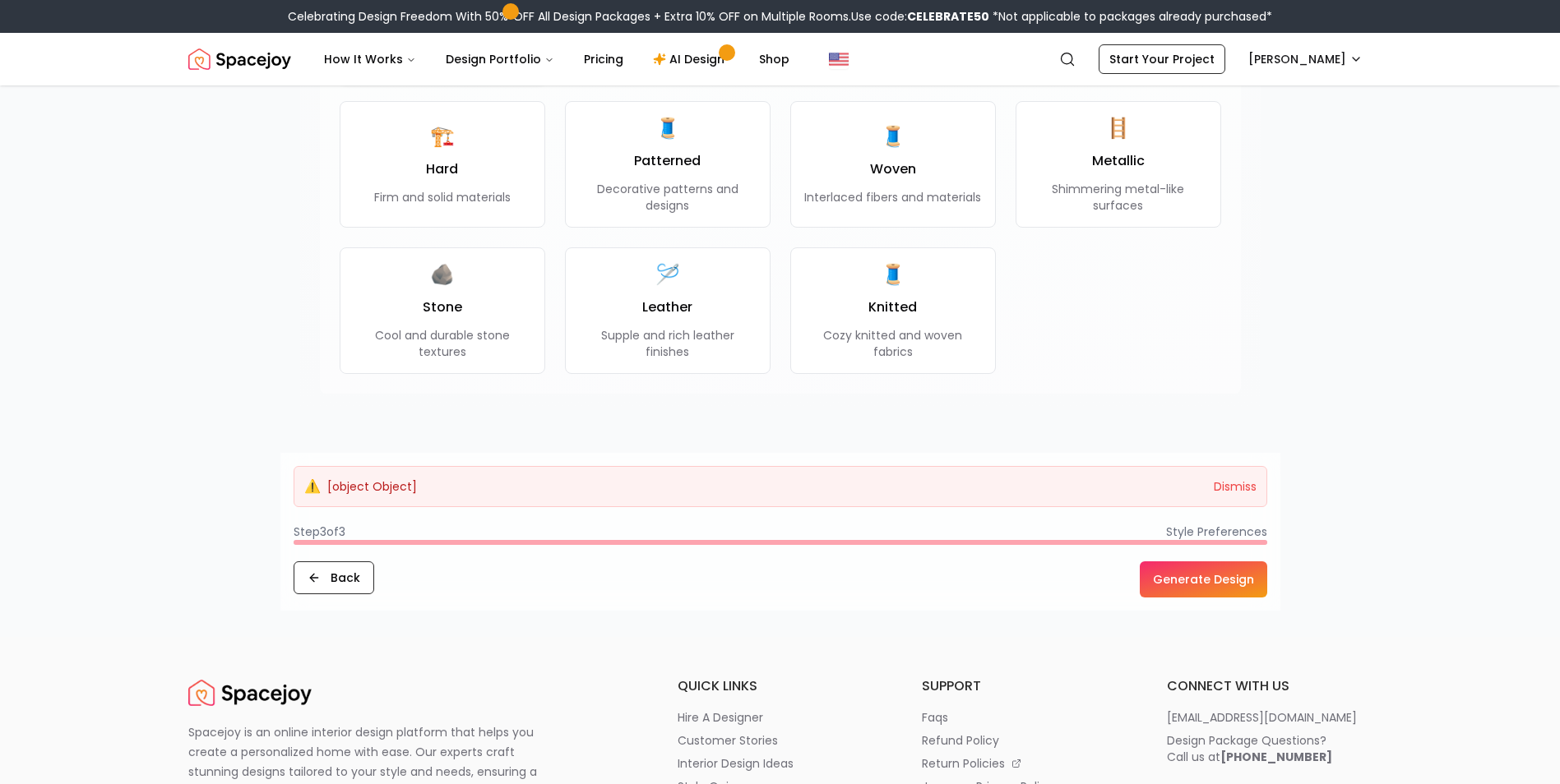
scroll to position [1562, 0]
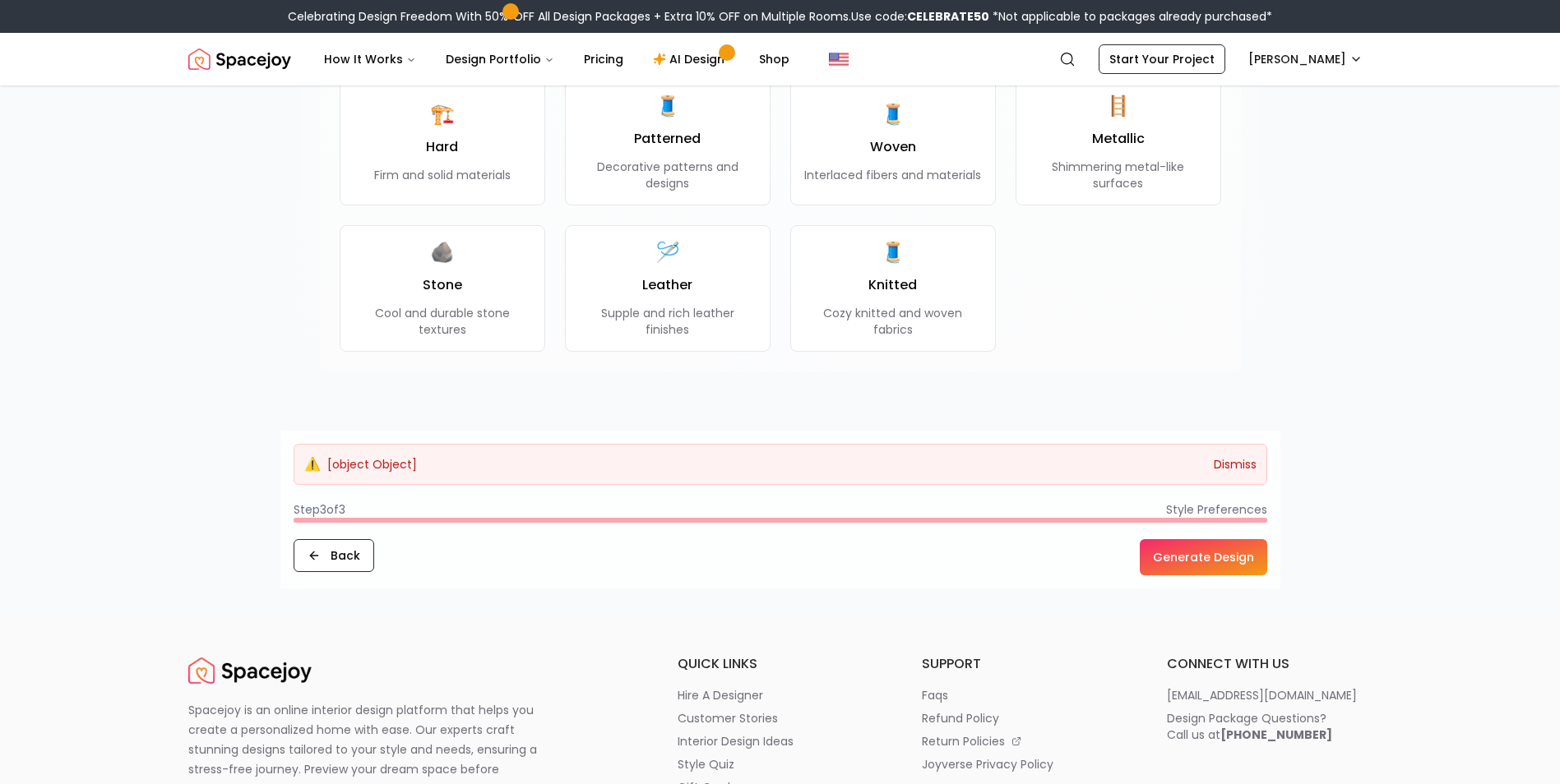
drag, startPoint x: 1223, startPoint y: 444, endPoint x: 1223, endPoint y: 457, distance: 13.0
click at [1223, 452] on div "⚠️ [object Object] Dismiss" at bounding box center [780, 464] width 973 height 41
click at [1223, 458] on button "Dismiss" at bounding box center [1234, 465] width 43 height 16
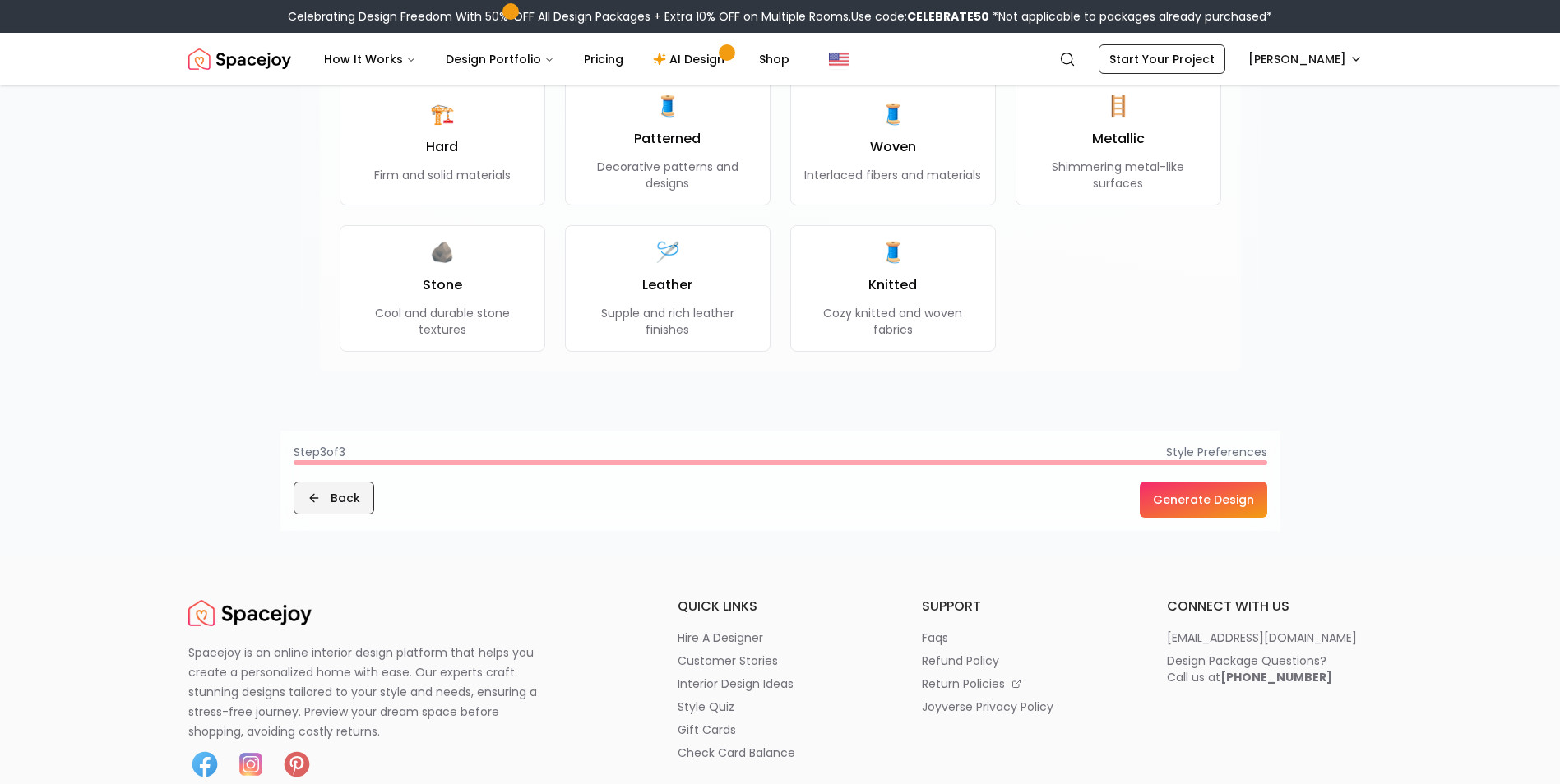
click at [328, 496] on button "Back" at bounding box center [334, 498] width 80 height 33
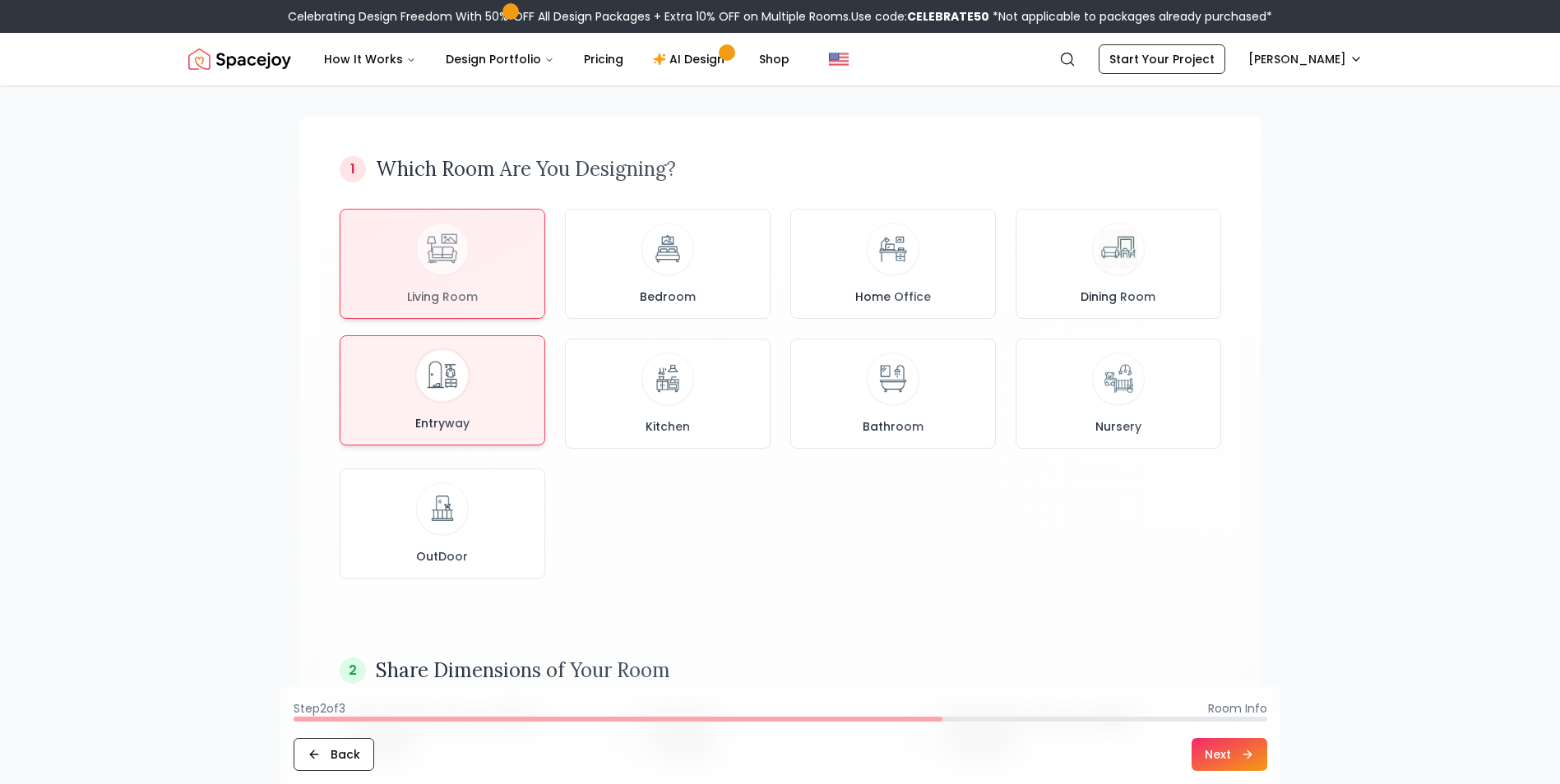
scroll to position [0, 0]
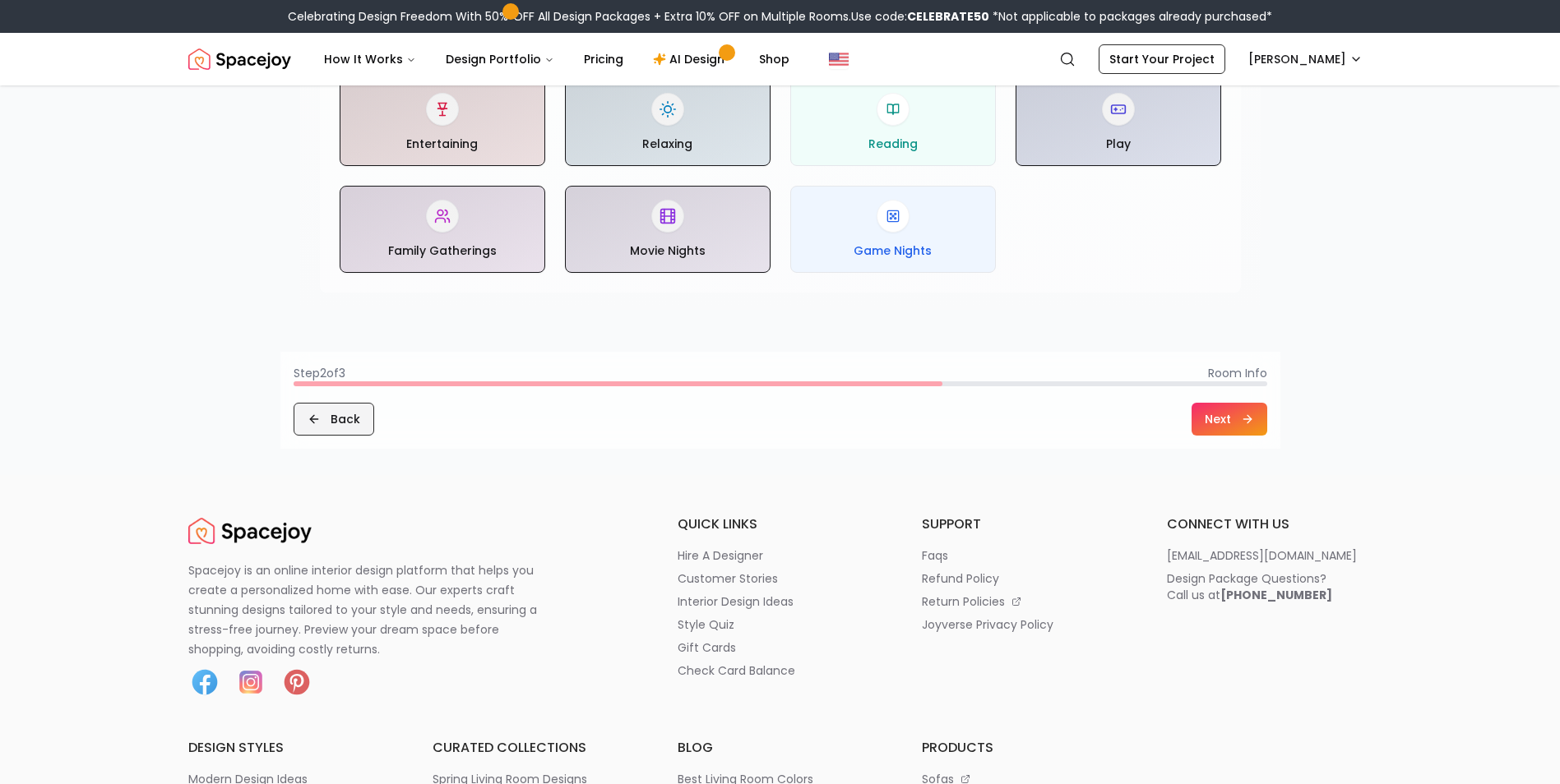
click at [339, 430] on button "Back" at bounding box center [334, 420] width 80 height 33
